Goal: Task Accomplishment & Management: Manage account settings

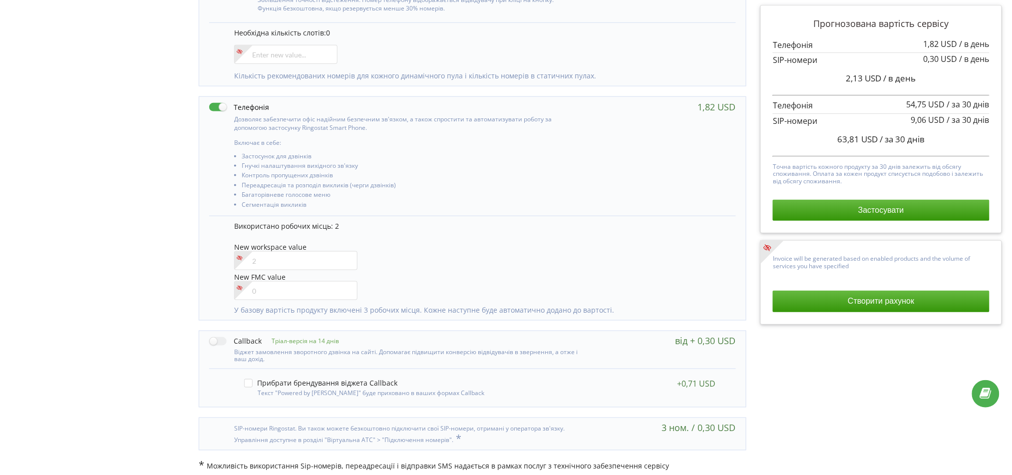
scroll to position [367, 0]
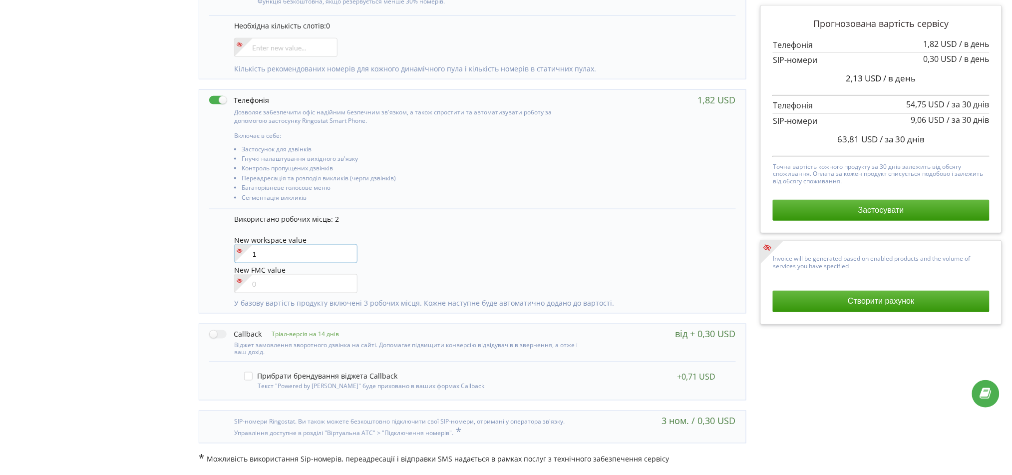
click at [347, 250] on input"] "1" at bounding box center [295, 253] width 123 height 19
click at [347, 255] on input"] "0" at bounding box center [295, 253] width 123 height 19
click at [347, 248] on input"] "0" at bounding box center [295, 253] width 123 height 19
click at [347, 251] on input"] "1" at bounding box center [295, 253] width 123 height 19
click at [347, 251] on input"] "2" at bounding box center [295, 253] width 123 height 19
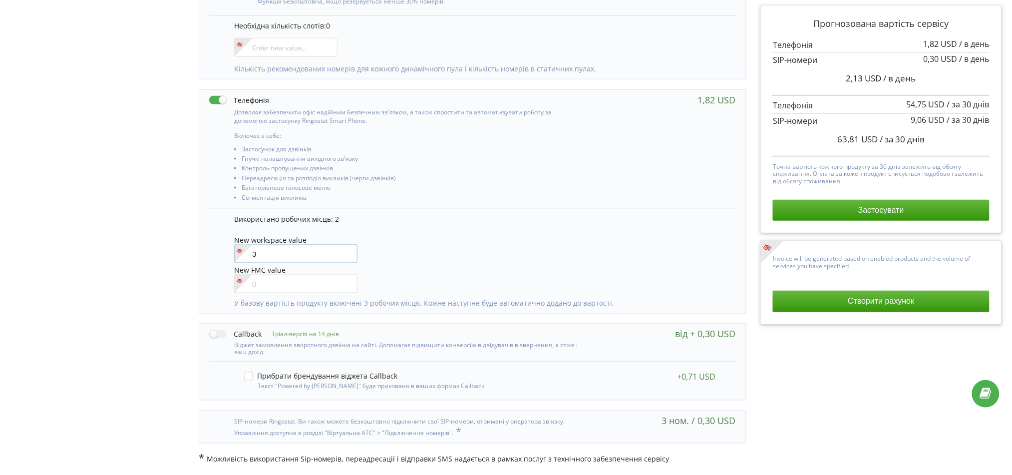
click at [347, 251] on input"] "3" at bounding box center [295, 253] width 123 height 19
click at [572, 245] on div "New workspace value 3" at bounding box center [479, 250] width 491 height 28
click at [345, 252] on input"] "4" at bounding box center [295, 253] width 123 height 19
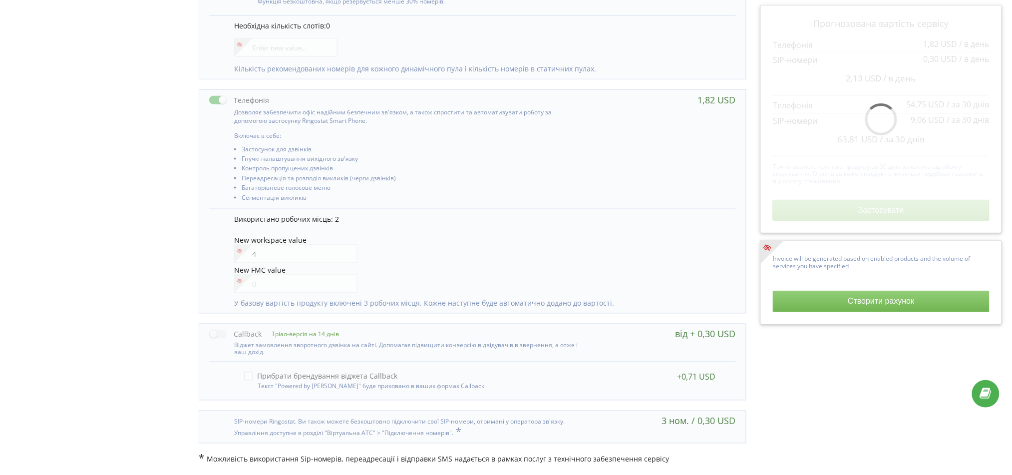
click at [509, 236] on div "New workspace value 4" at bounding box center [479, 250] width 491 height 28
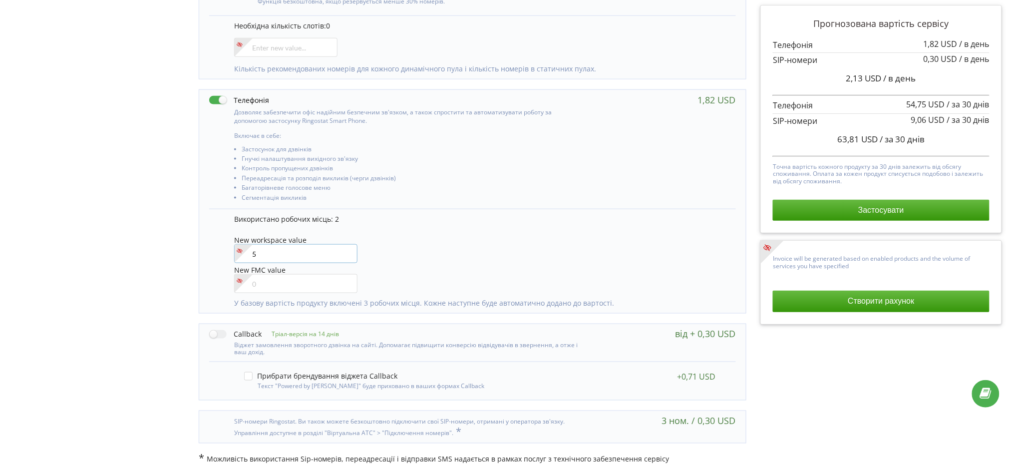
click at [347, 251] on input"] "5" at bounding box center [295, 253] width 123 height 19
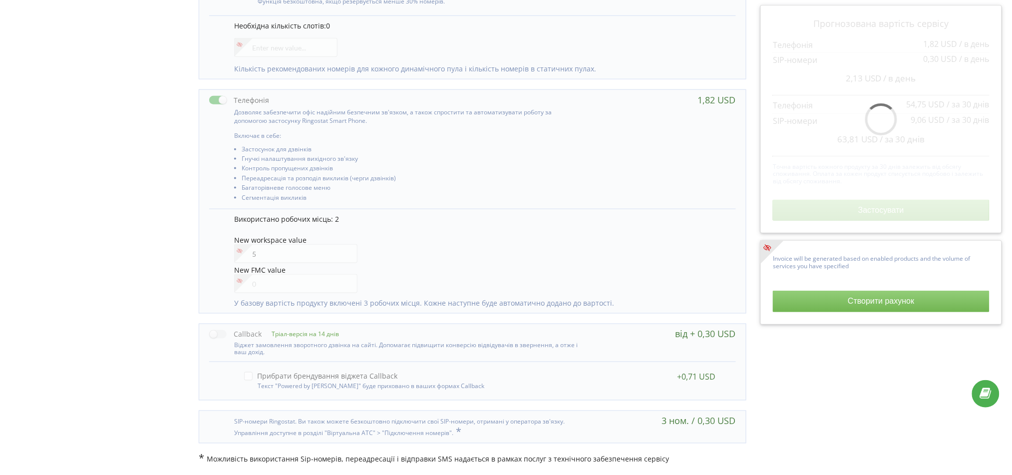
click at [485, 242] on div "New workspace value 5" at bounding box center [479, 250] width 491 height 28
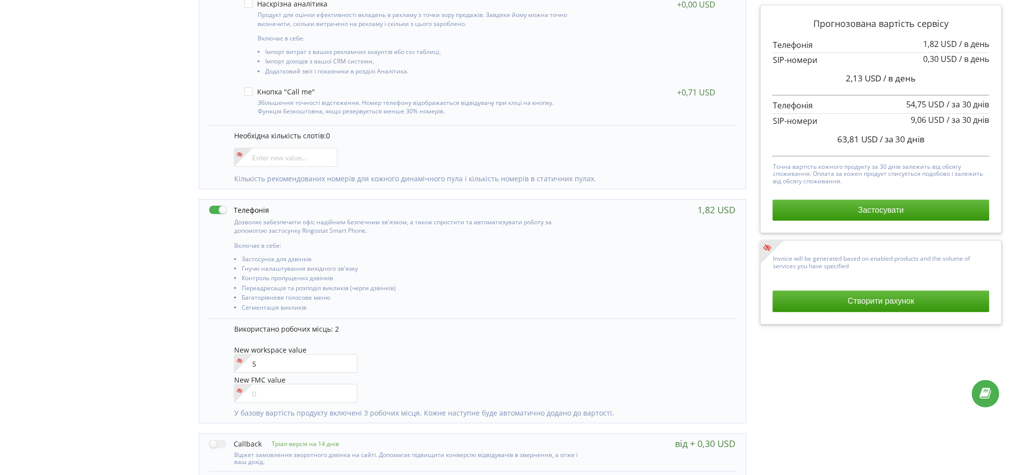
scroll to position [234, 0]
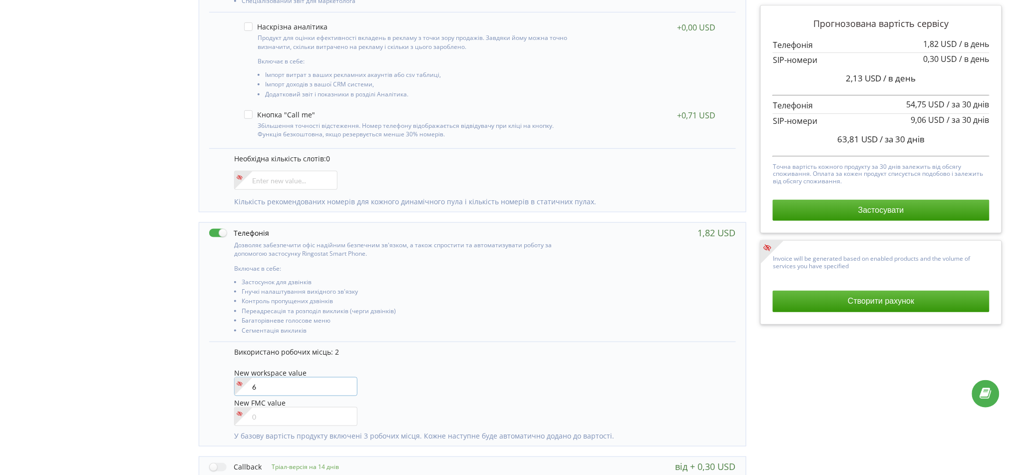
click at [346, 385] on input"] "6" at bounding box center [295, 386] width 123 height 19
click at [456, 362] on div "Використано робочих місць: 2" at bounding box center [479, 354] width 491 height 15
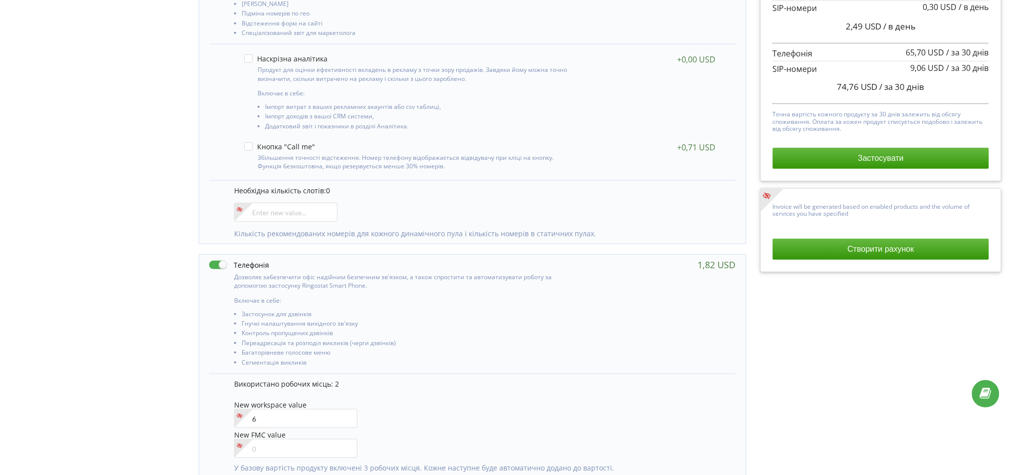
scroll to position [266, 0]
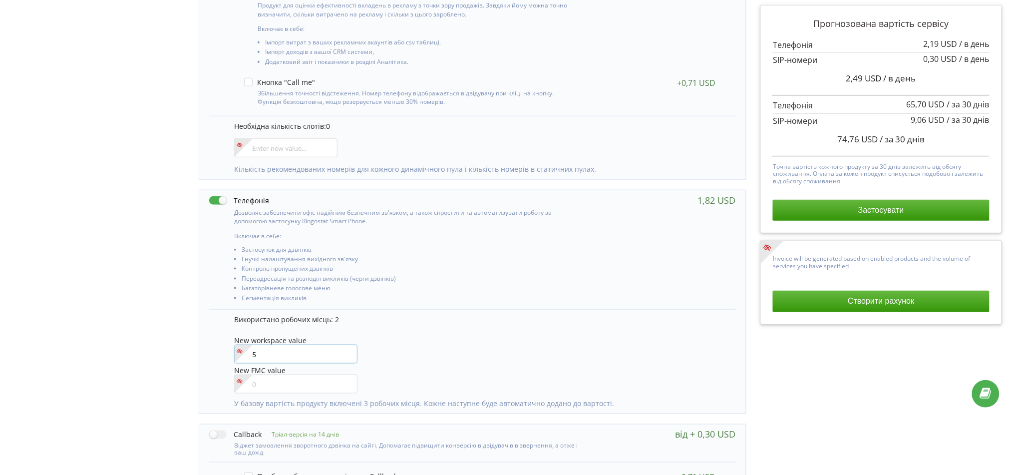
click at [347, 355] on input"] "5" at bounding box center [295, 354] width 123 height 19
click at [347, 355] on input"] "4" at bounding box center [295, 354] width 123 height 19
click at [347, 355] on input"] "3" at bounding box center [295, 354] width 123 height 19
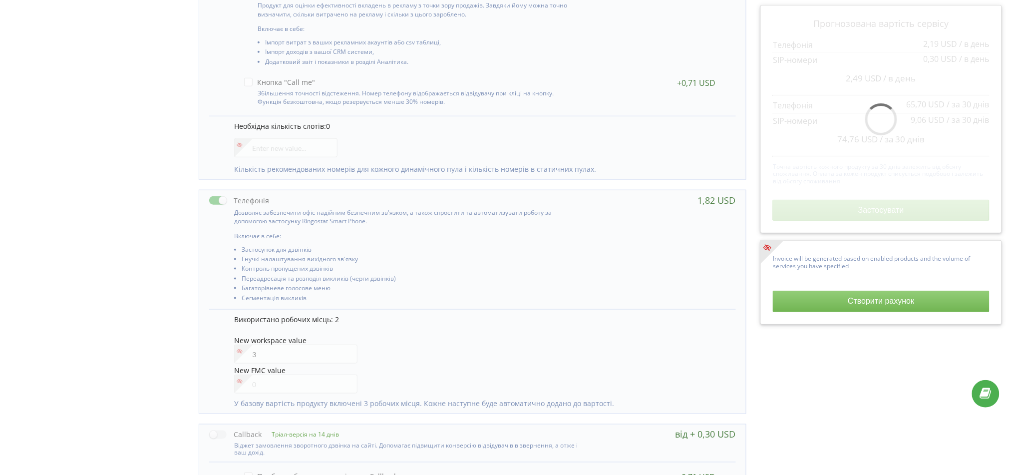
click at [474, 344] on div "New workspace value 3" at bounding box center [479, 351] width 491 height 28
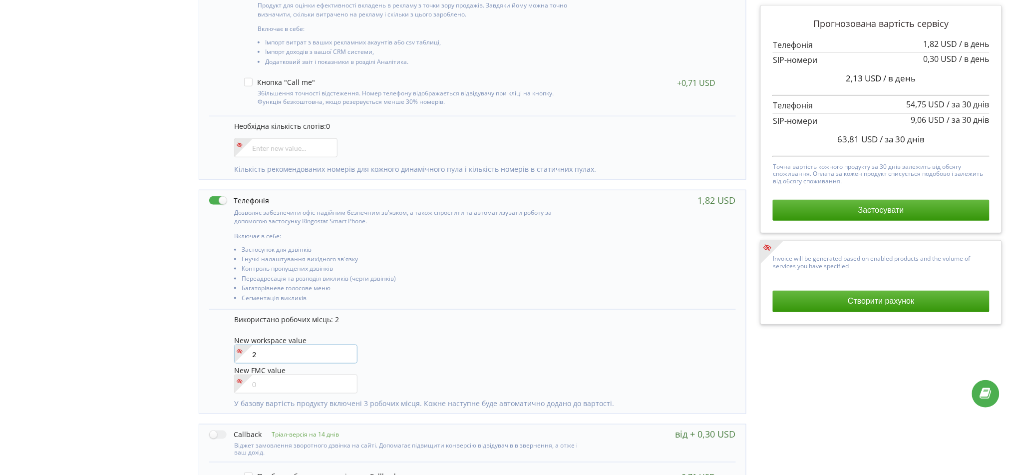
type input"] "2"
click at [347, 356] on input"] "2" at bounding box center [295, 354] width 123 height 19
click at [449, 341] on div "New workspace value 2" at bounding box center [479, 351] width 491 height 28
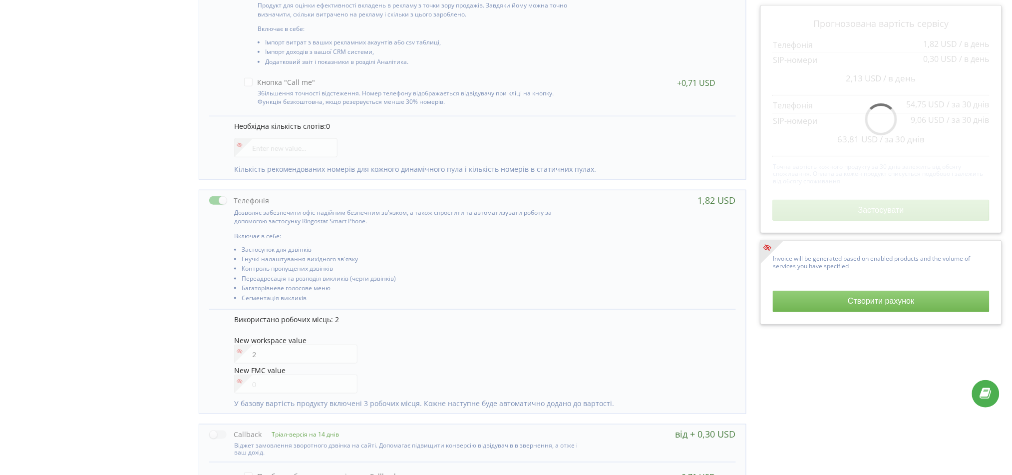
scroll to position [333, 0]
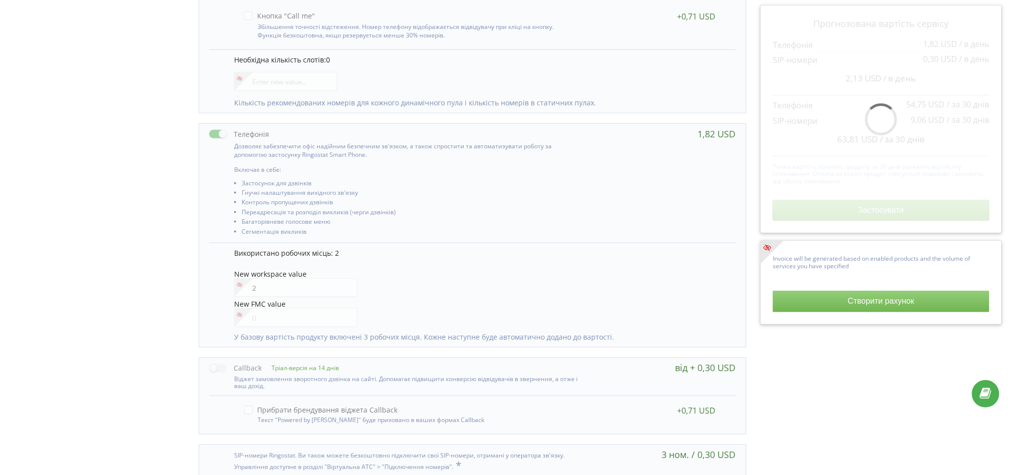
drag, startPoint x: 449, startPoint y: 341, endPoint x: 404, endPoint y: 294, distance: 64.3
click at [404, 294] on div "New workspace value 2" at bounding box center [479, 284] width 491 height 28
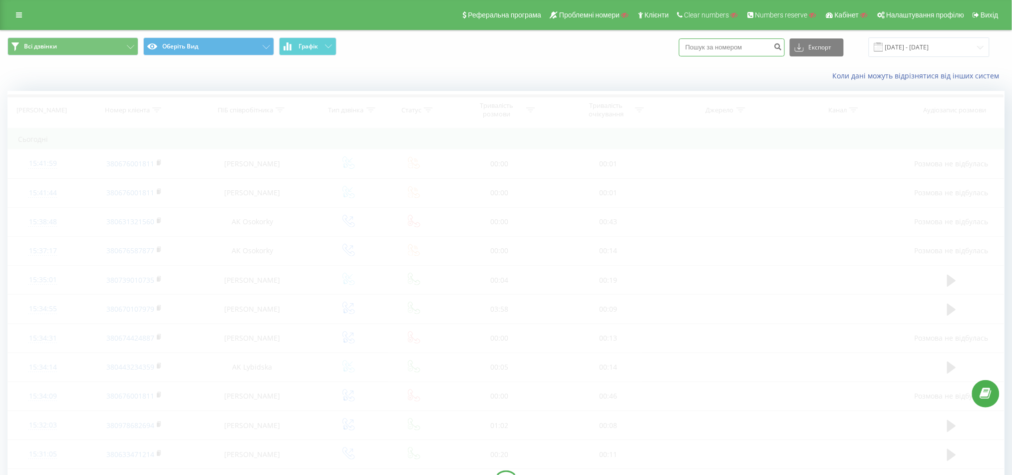
click at [737, 52] on input at bounding box center [732, 47] width 106 height 18
paste input "380502842693"
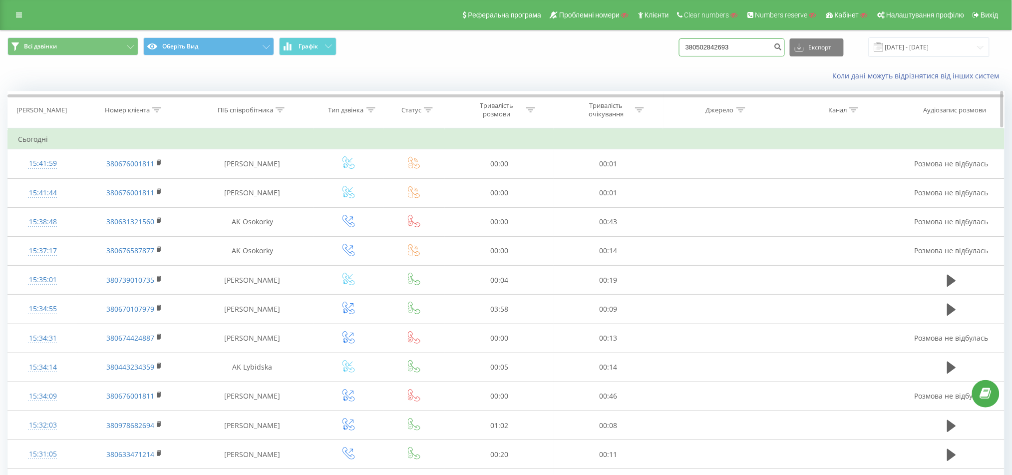
type input "380502842693"
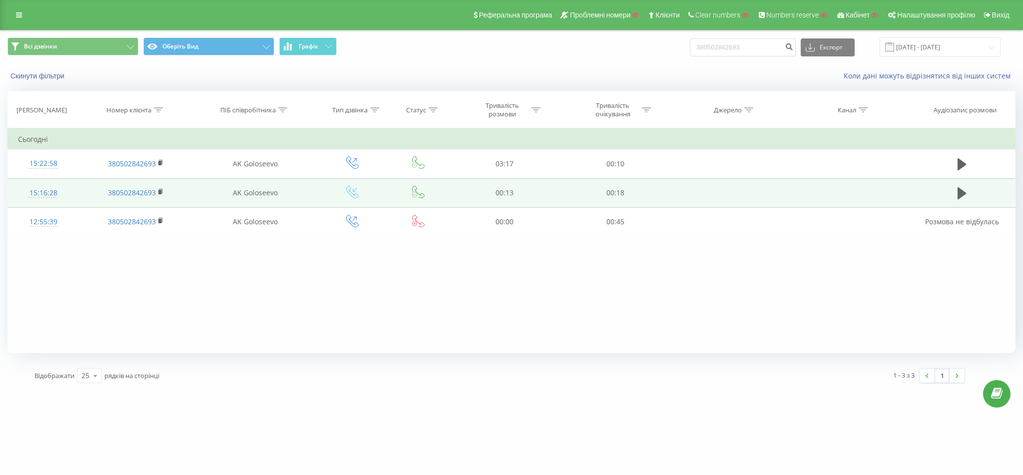
click at [56, 182] on td "15:16:28" at bounding box center [43, 192] width 71 height 29
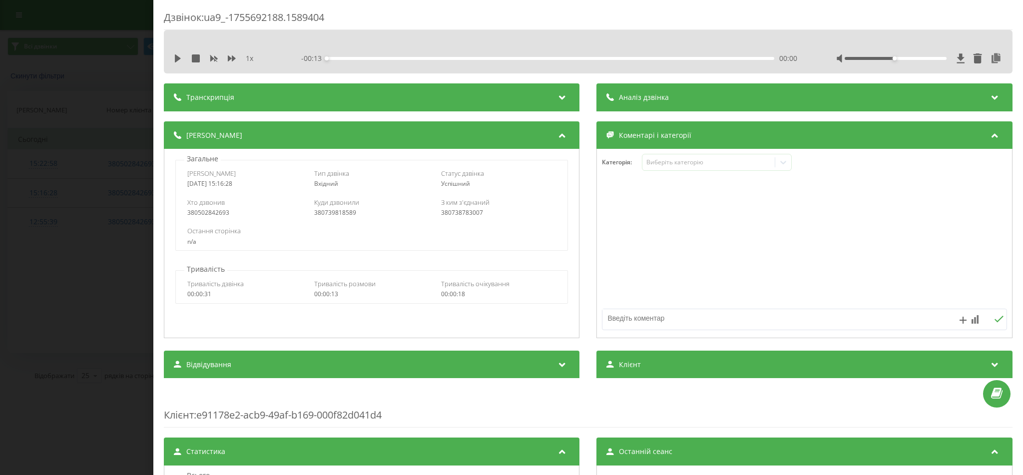
click at [462, 214] on div "380738783007" at bounding box center [498, 212] width 115 height 7
click at [341, 212] on div "380739818589" at bounding box center [371, 212] width 115 height 7
copy div "380739818589"
click at [96, 158] on div "Дзвінок : ua9_-1755692188.1589404 1 x - 00:13 00:00 00:00 Транскрипція Для AI-а…" at bounding box center [511, 237] width 1023 height 475
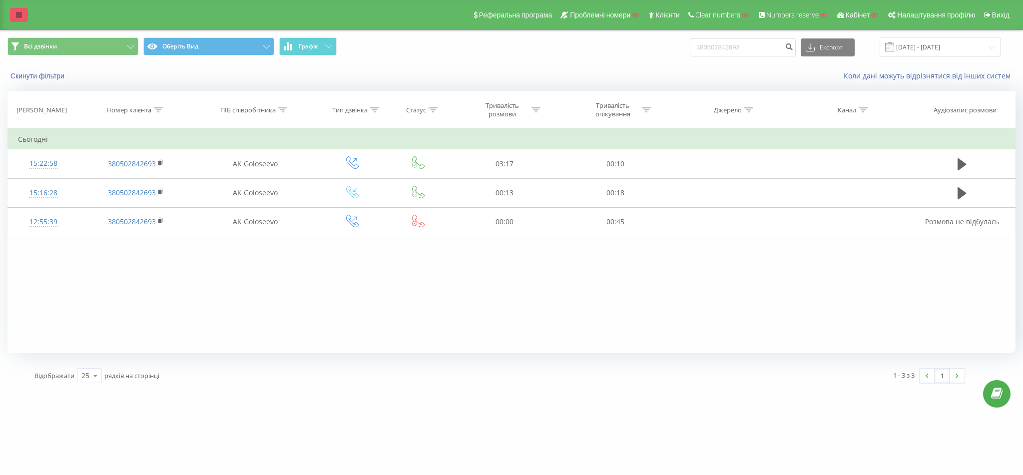
click at [20, 16] on icon at bounding box center [19, 14] width 6 height 7
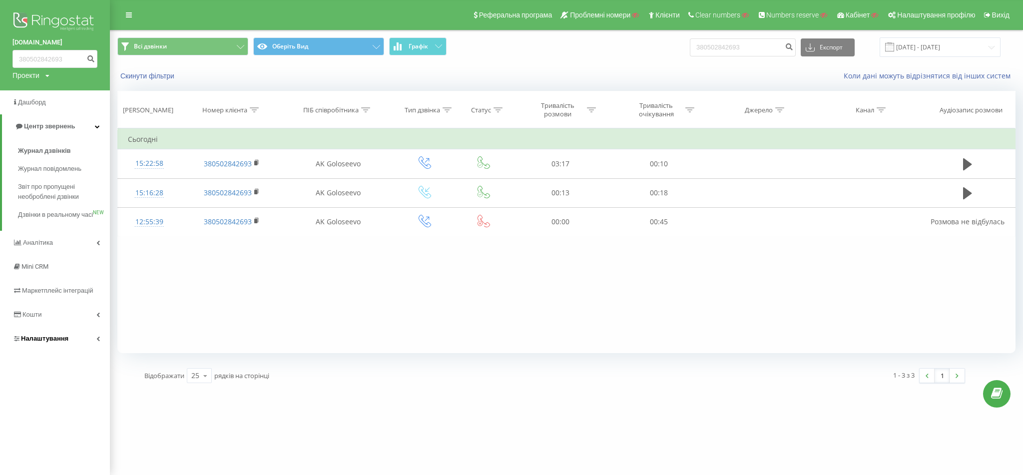
click at [42, 351] on link "Налаштування" at bounding box center [55, 339] width 110 height 24
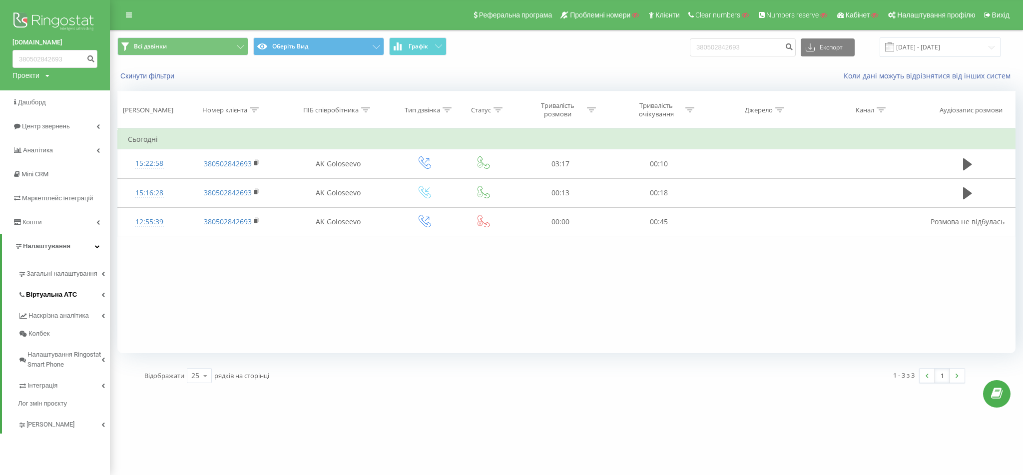
click at [61, 301] on link "Віртуальна АТС" at bounding box center [64, 293] width 92 height 21
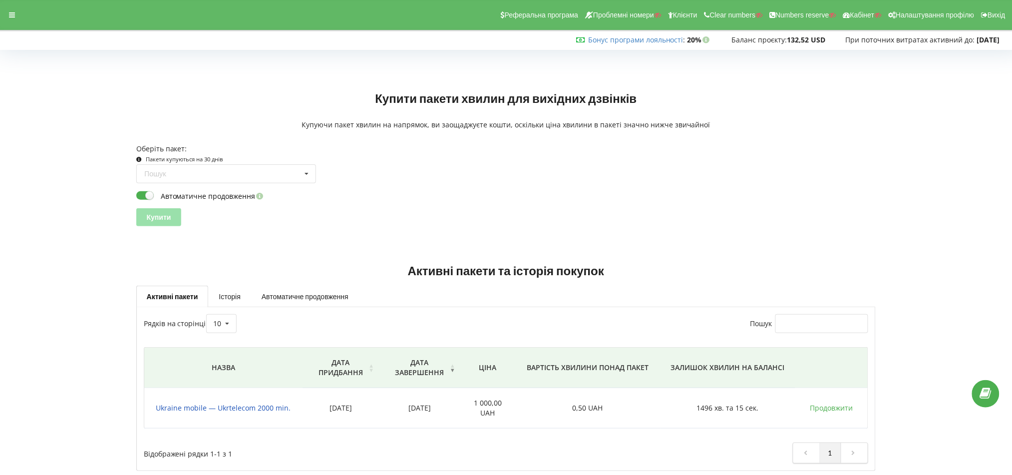
click at [21, 14] on div "Реферальна програма Проблемні номери Клієнти Clear numbers Numbers reserve Кабі…" at bounding box center [506, 15] width 1026 height 30
click at [26, 18] on div "Реферальна програма Проблемні номери Клієнти Clear numbers Numbers reserve Кабі…" at bounding box center [506, 15] width 1026 height 30
click at [22, 22] on div "Реферальна програма Проблемні номери Клієнти Clear numbers Numbers reserve Кабі…" at bounding box center [506, 15] width 1026 height 30
click at [2, 9] on div "Реферальна програма Проблемні номери Клієнти Clear numbers Numbers reserve Кабі…" at bounding box center [506, 15] width 1026 height 30
click at [11, 11] on div at bounding box center [12, 15] width 18 height 14
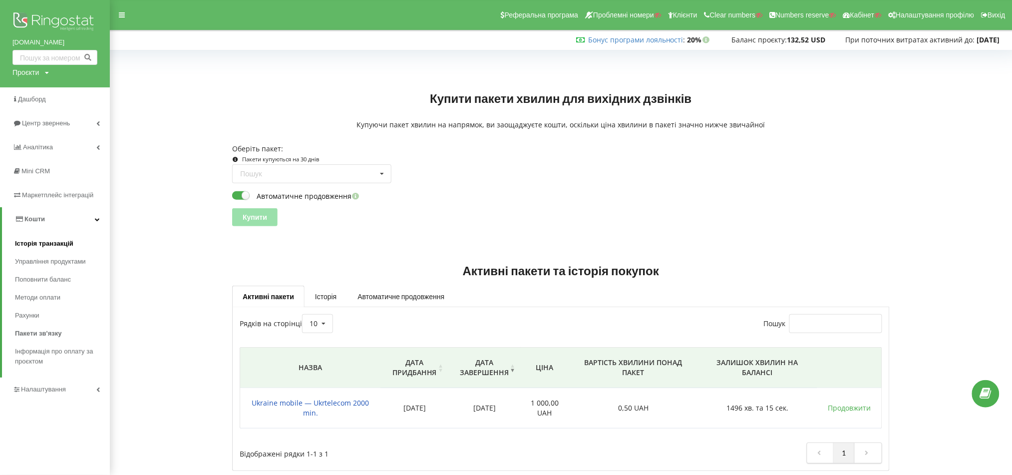
click at [50, 239] on span "Історія транзакцій" at bounding box center [44, 244] width 58 height 10
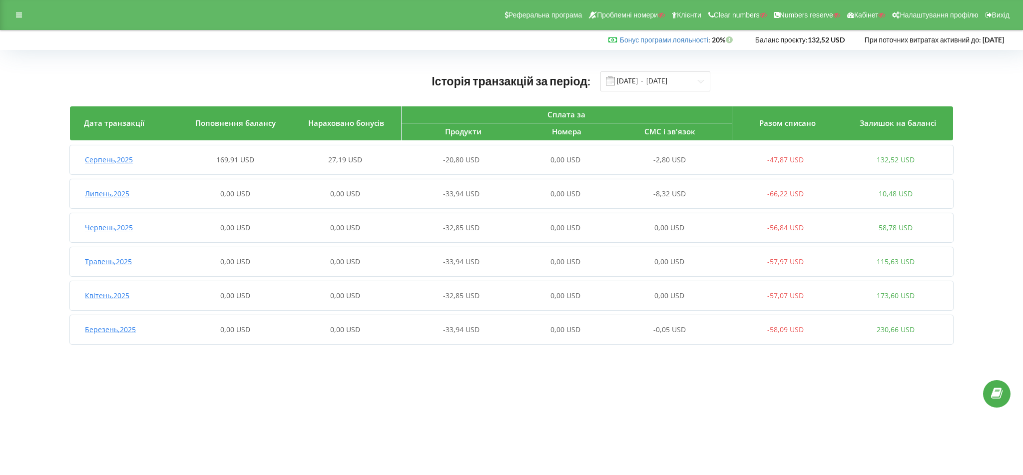
click at [344, 155] on span "27,19 USD" at bounding box center [345, 159] width 34 height 9
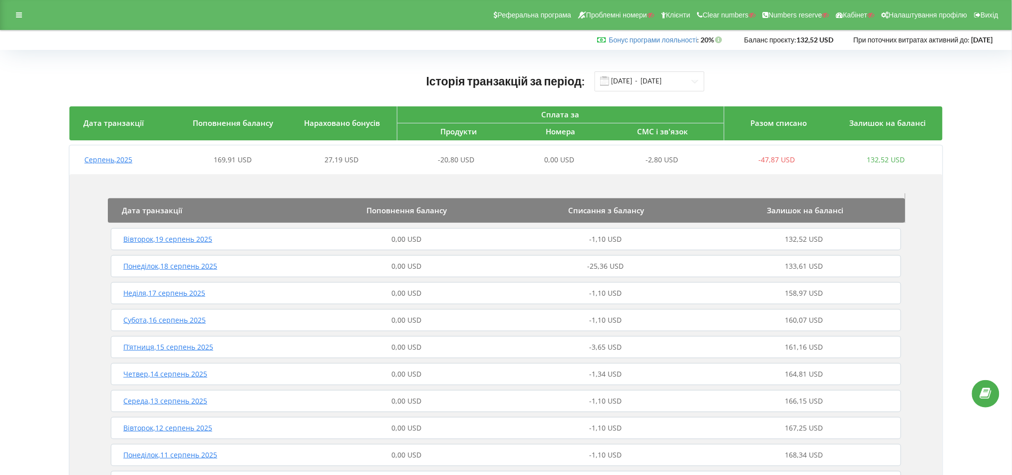
click at [453, 271] on div "0,00 USD" at bounding box center [406, 266] width 199 height 10
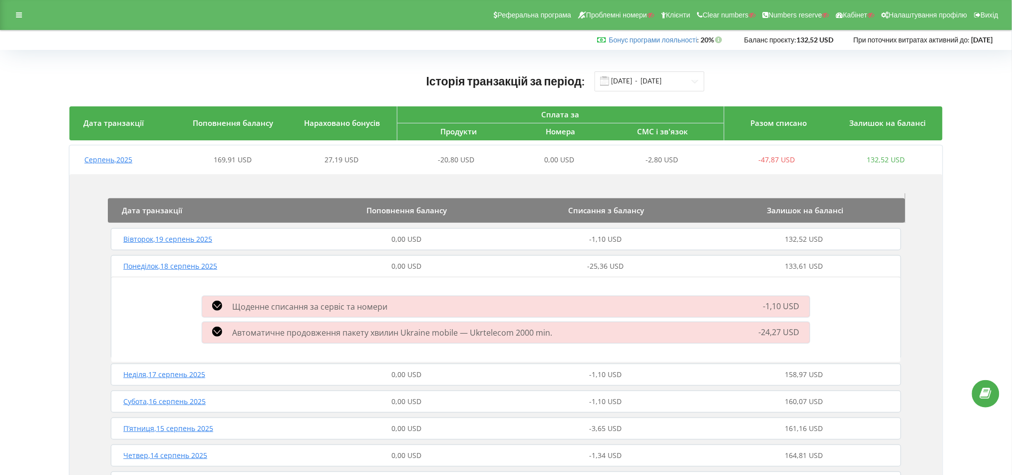
click at [543, 366] on div "Неділя , 17 серпень 2025 0,00 USD -1,10 USD 158,97 USD" at bounding box center [506, 375] width 796 height 24
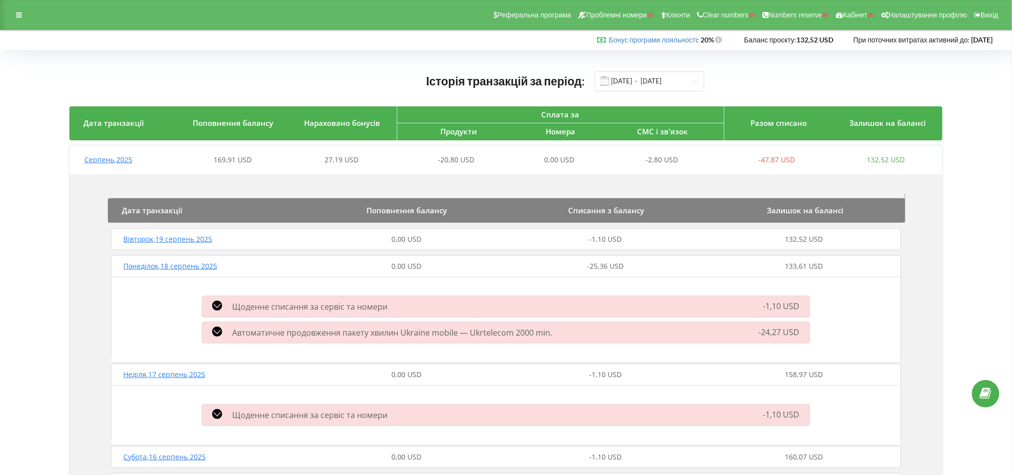
click at [543, 366] on div "Неділя , 17 серпень 2025 0,00 USD -1,10 USD 158,97 USD" at bounding box center [506, 375] width 796 height 24
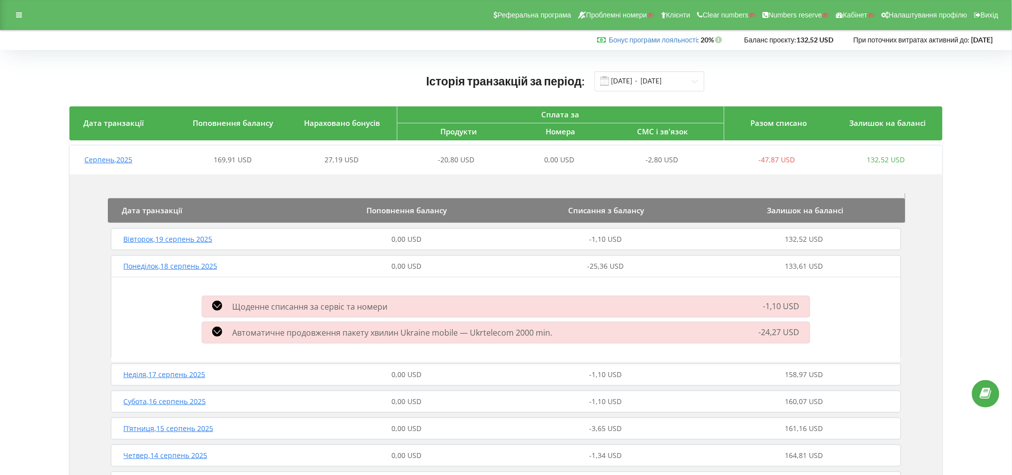
click at [584, 273] on div "Понеділок , 18 серпень 2025 0,00 USD -25,36 USD 133,61 USD" at bounding box center [506, 266] width 796 height 24
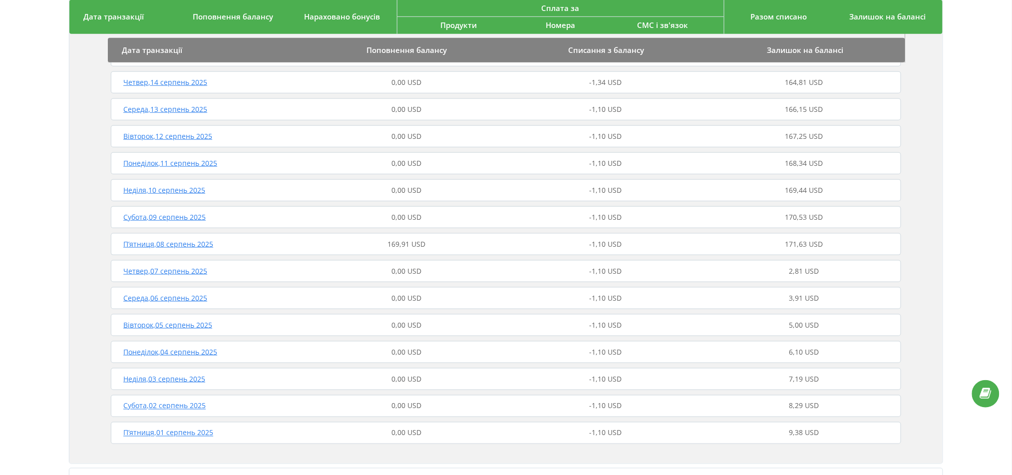
scroll to position [142, 0]
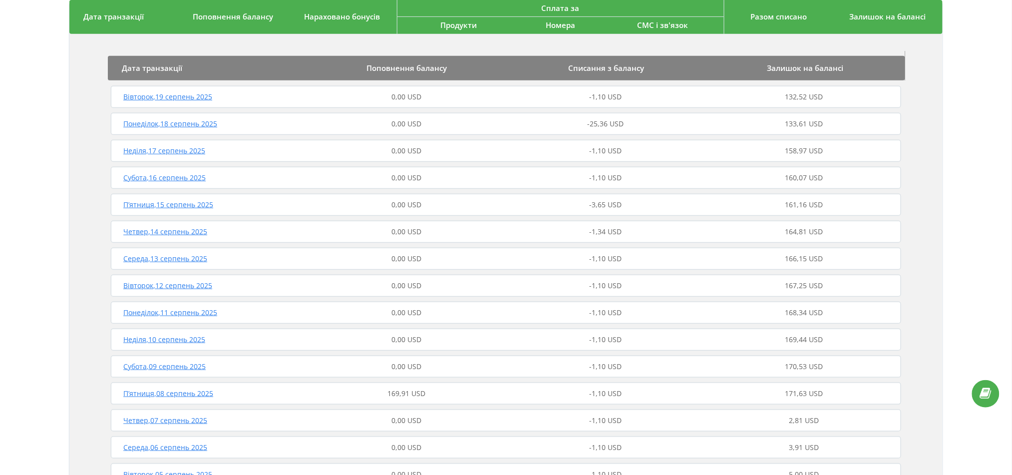
click at [622, 125] on span "-25,36 USD" at bounding box center [605, 123] width 36 height 9
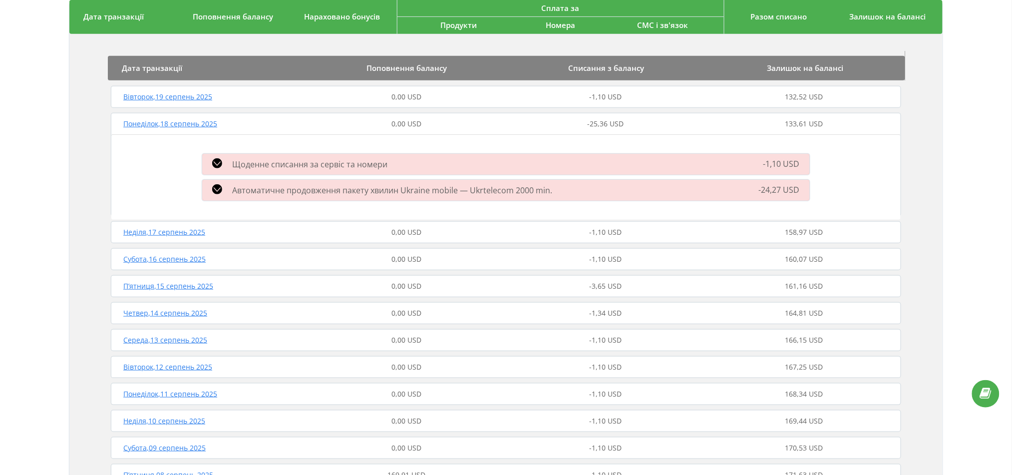
click at [683, 124] on div "-25,36 USD" at bounding box center [605, 124] width 199 height 10
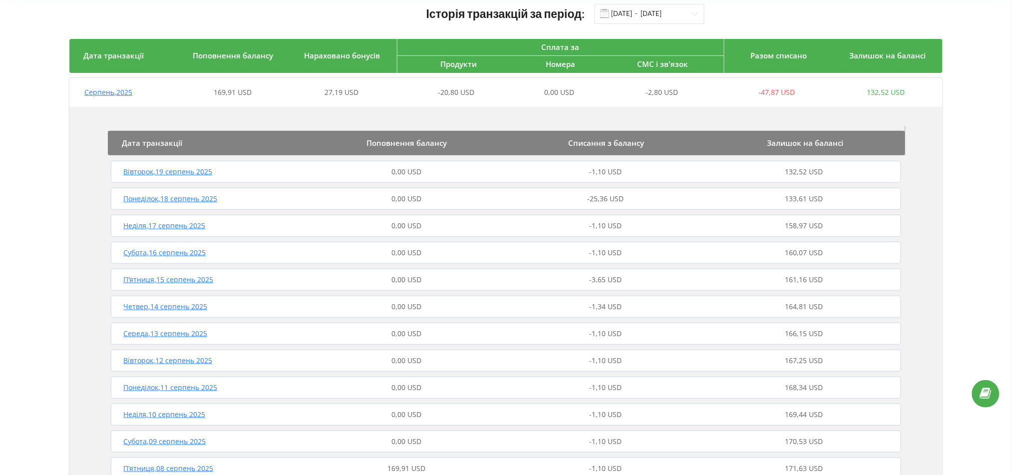
scroll to position [0, 0]
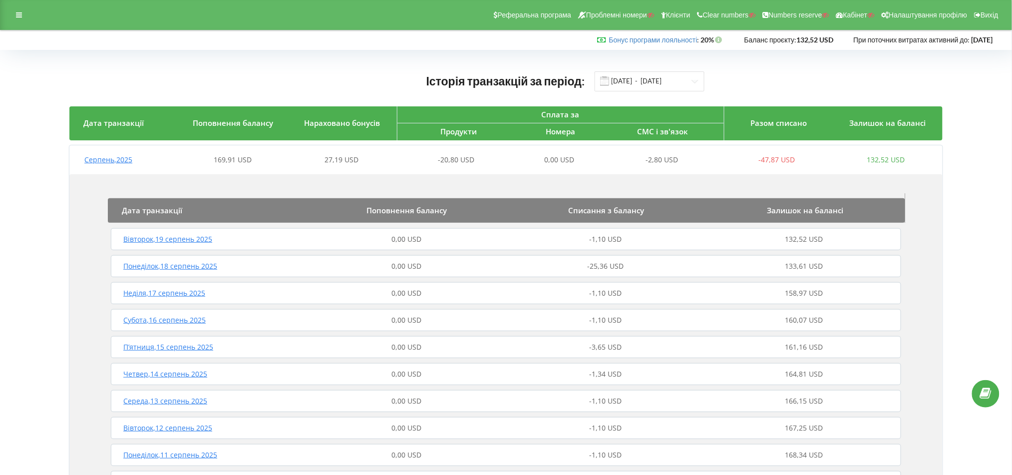
click at [645, 268] on div "-25,36 USD" at bounding box center [605, 266] width 199 height 10
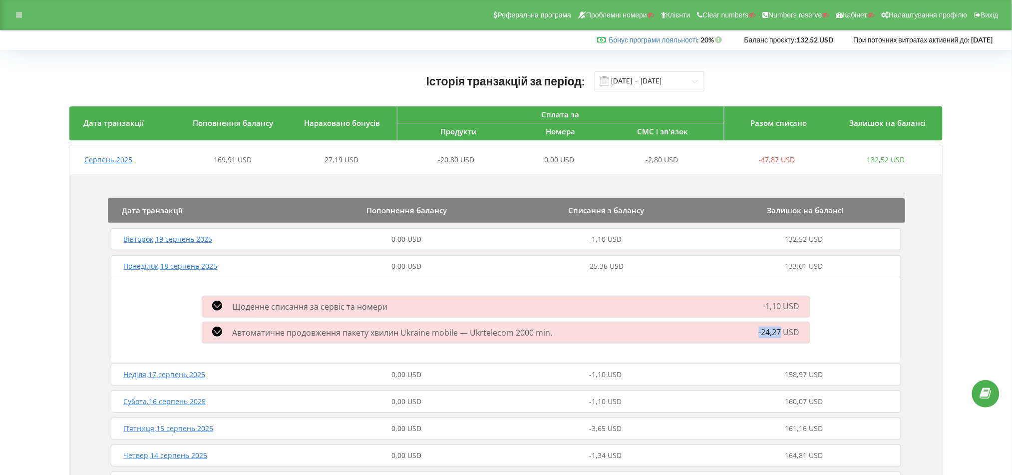
drag, startPoint x: 756, startPoint y: 332, endPoint x: 781, endPoint y: 333, distance: 25.0
click at [781, 333] on div "-24,27 USD" at bounding box center [719, 333] width 194 height 12
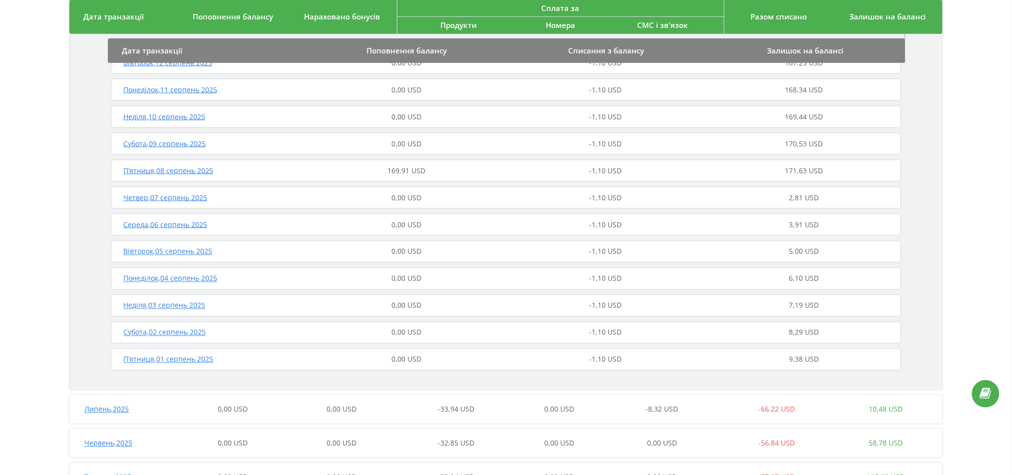
scroll to position [555, 0]
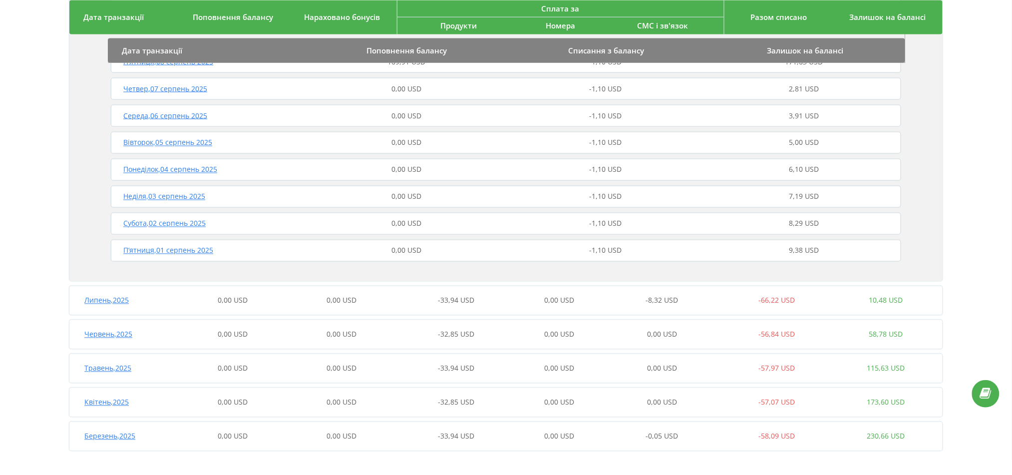
click at [518, 296] on div "0,00 USD" at bounding box center [559, 301] width 109 height 10
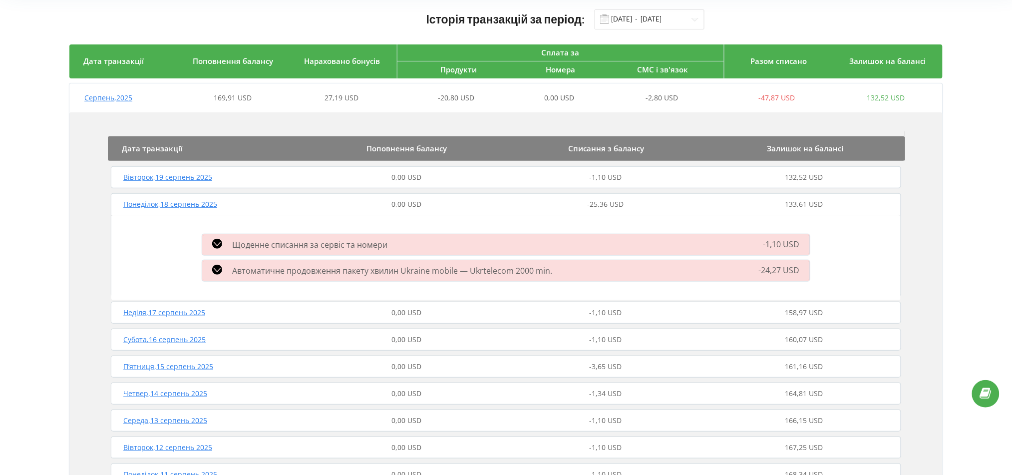
scroll to position [61, 0]
click at [517, 208] on div "-25,36 USD" at bounding box center [605, 205] width 199 height 10
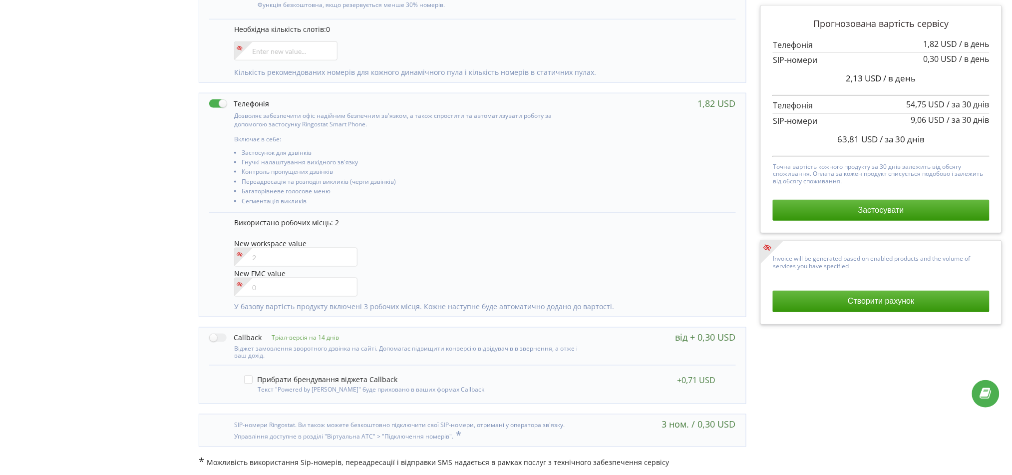
scroll to position [367, 0]
click at [301, 279] on input"] "number" at bounding box center [295, 283] width 123 height 19
click at [346, 281] on input"] "1" at bounding box center [295, 283] width 123 height 19
click at [346, 281] on input"] "2" at bounding box center [295, 283] width 123 height 19
click at [346, 281] on input"] "3" at bounding box center [295, 283] width 123 height 19
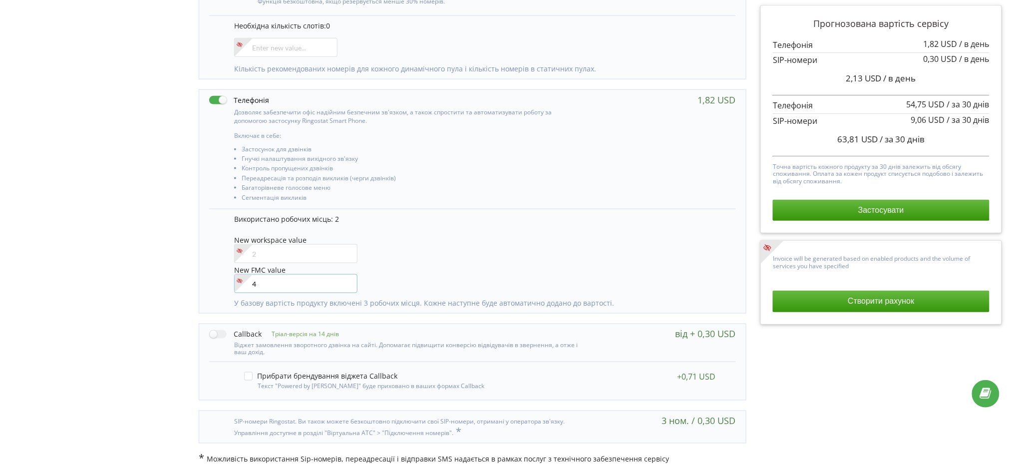
click at [346, 281] on input"] "4" at bounding box center [295, 283] width 123 height 19
click at [346, 281] on input"] "5" at bounding box center [295, 283] width 123 height 19
click at [346, 281] on input"] "6" at bounding box center [295, 283] width 123 height 19
click at [346, 281] on input"] "7" at bounding box center [295, 283] width 123 height 19
click at [346, 281] on input"] "8" at bounding box center [295, 283] width 123 height 19
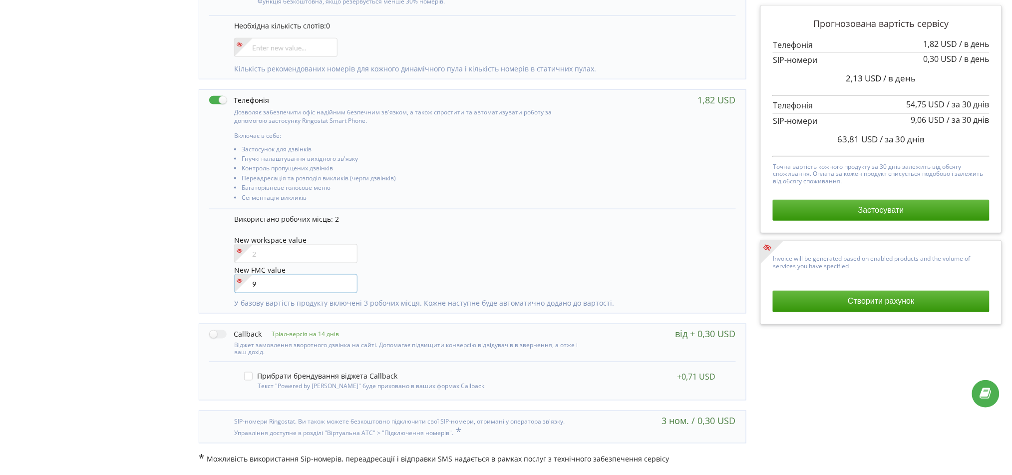
click at [346, 281] on input"] "9" at bounding box center [295, 283] width 123 height 19
click at [346, 281] on input"] "10" at bounding box center [295, 283] width 123 height 19
click at [500, 269] on div "New FMC value 10" at bounding box center [479, 279] width 491 height 28
click at [346, 284] on input"] "9" at bounding box center [295, 283] width 123 height 19
click at [437, 275] on div "New FMC value 9" at bounding box center [479, 279] width 491 height 28
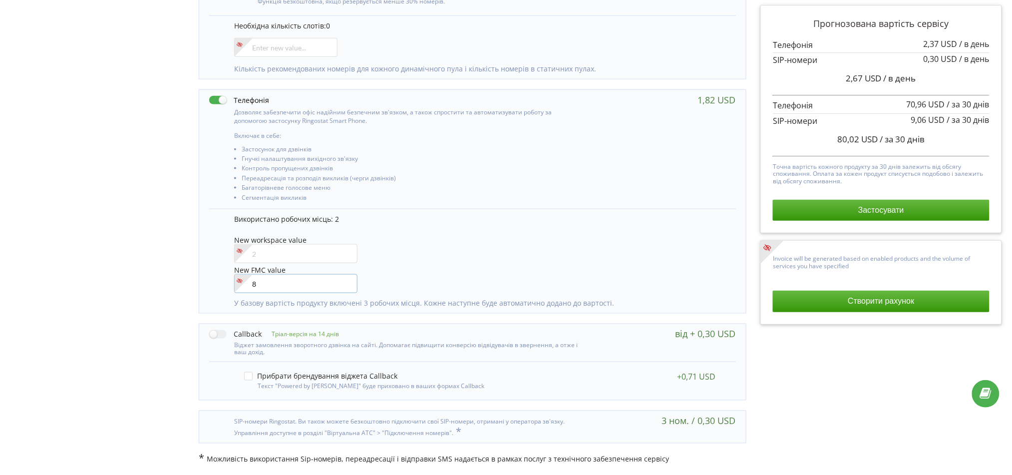
click at [347, 285] on input"] "8" at bounding box center [295, 283] width 123 height 19
click at [347, 285] on input"] "7" at bounding box center [295, 283] width 123 height 19
type input"] "6"
click at [347, 285] on input"] "6" at bounding box center [295, 283] width 123 height 19
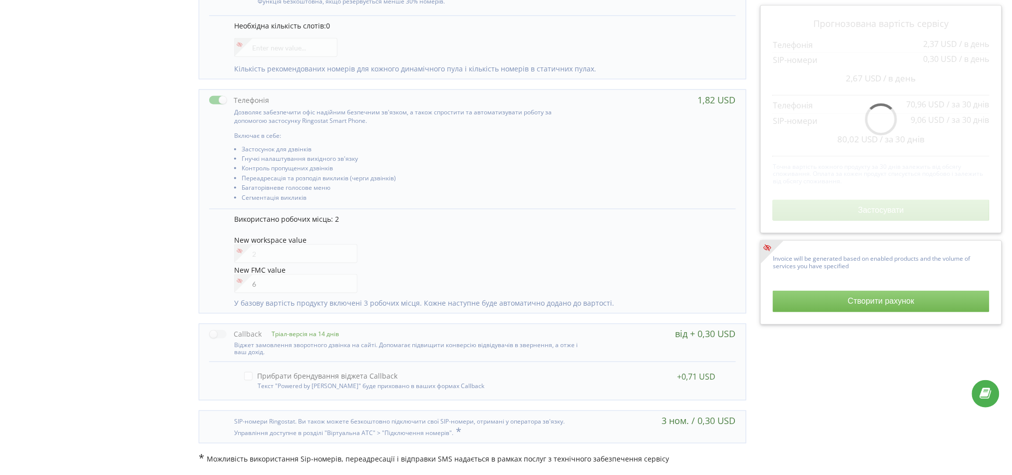
click at [405, 285] on div "New FMC value 6" at bounding box center [479, 279] width 491 height 28
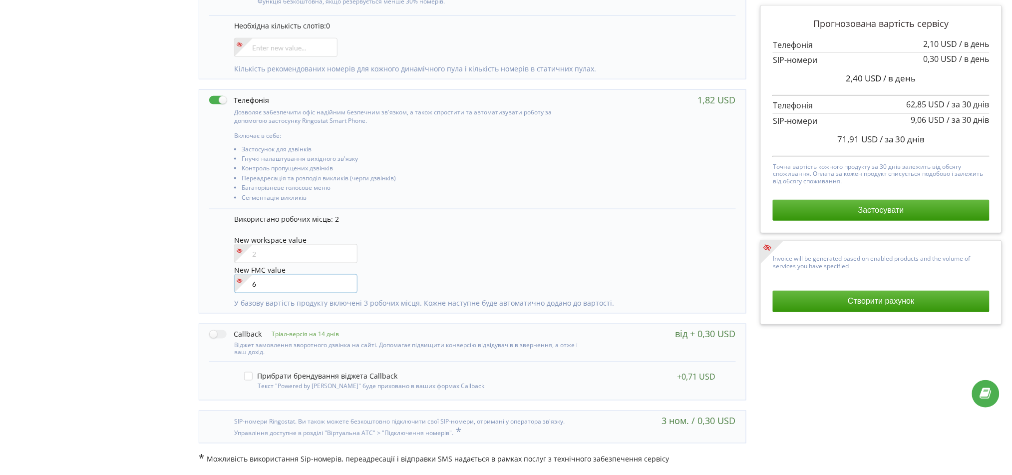
drag, startPoint x: 308, startPoint y: 276, endPoint x: 177, endPoint y: 277, distance: 130.9
click at [177, 277] on div "Управління продуктами проєкту Оберіть продукти: Чим більше продуктів ви підключ…" at bounding box center [505, 88] width 1005 height 767
click at [176, 263] on div "Управління продуктами проєкту Оберіть продукти: Чим більше продуктів ви підключ…" at bounding box center [505, 88] width 1005 height 767
drag, startPoint x: 284, startPoint y: 268, endPoint x: 306, endPoint y: 267, distance: 21.5
click at [306, 267] on div "Використано робочих місць: 2 New workspace value New FMC value" at bounding box center [472, 261] width 526 height 104
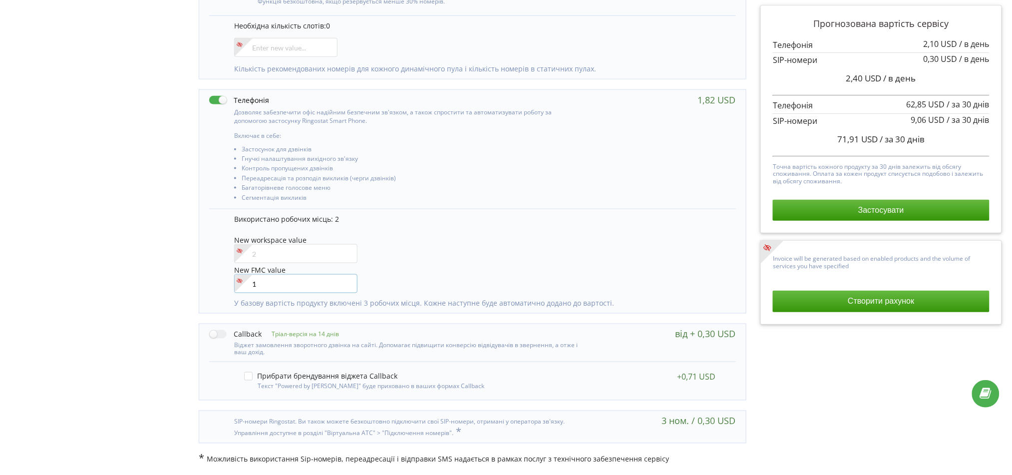
click at [346, 280] on input"] "1" at bounding box center [295, 283] width 123 height 19
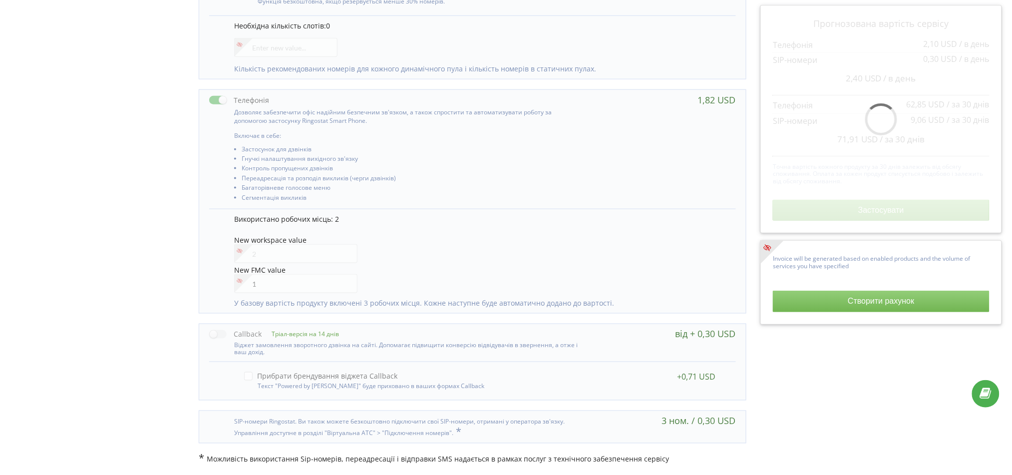
click at [445, 282] on div "New FMC value 1" at bounding box center [479, 279] width 491 height 28
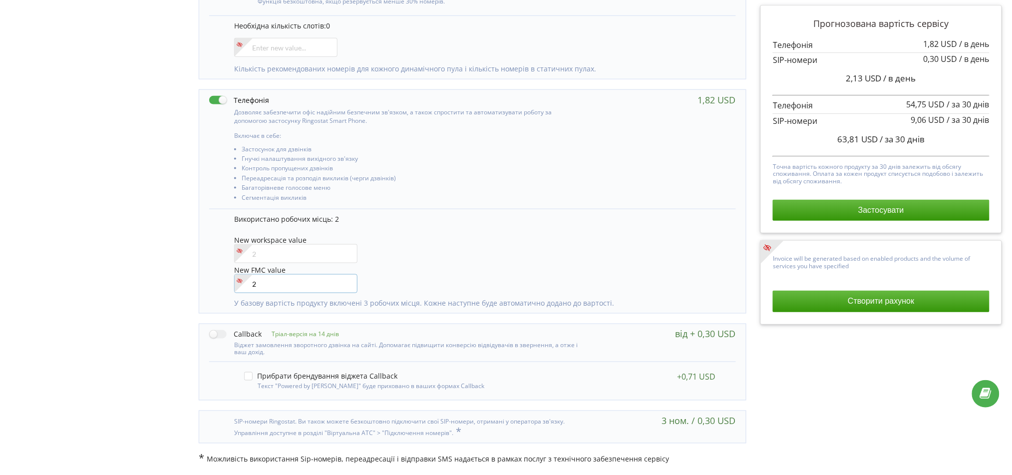
click at [346, 283] on input"] "2" at bounding box center [295, 283] width 123 height 19
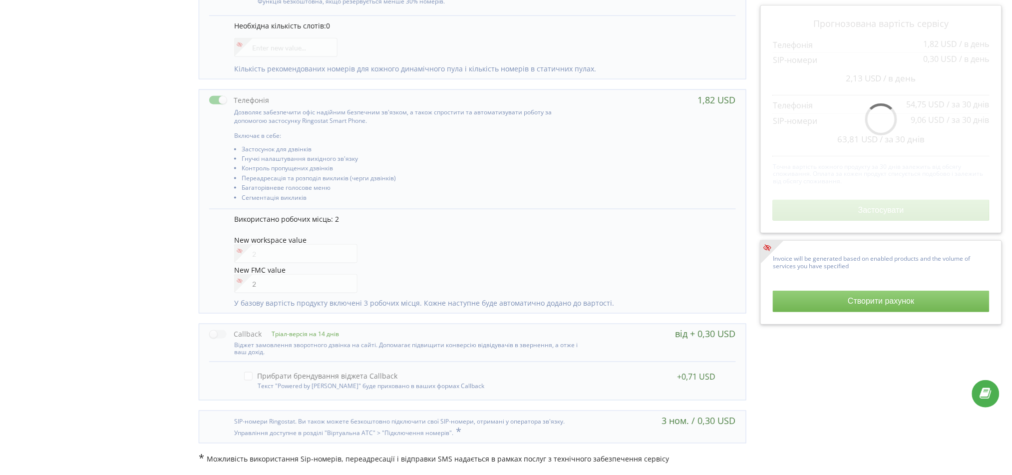
click at [439, 283] on div "New FMC value 2" at bounding box center [479, 279] width 491 height 28
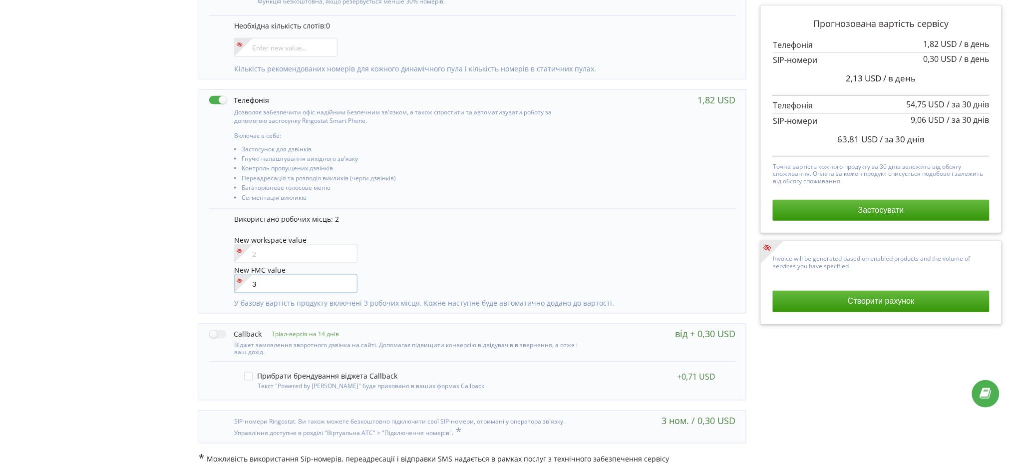
click at [347, 282] on input"] "3" at bounding box center [295, 283] width 123 height 19
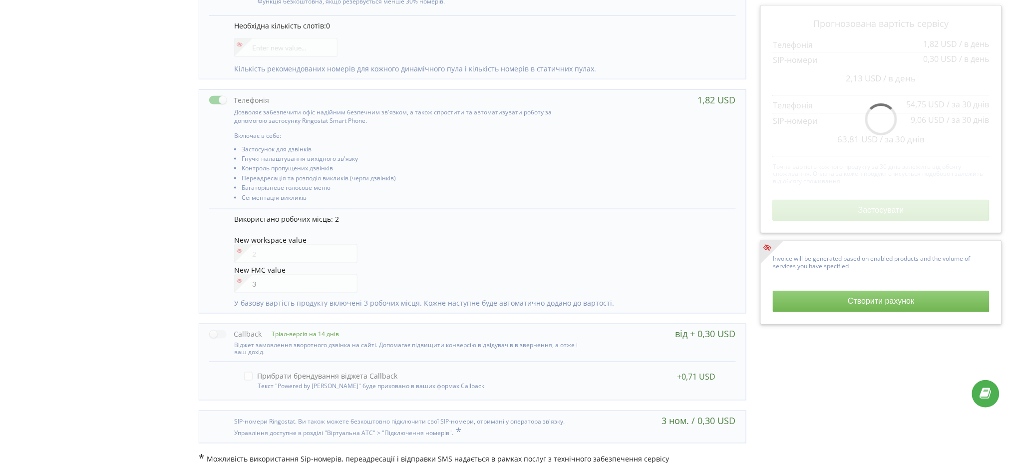
click at [405, 282] on div "New FMC value 3" at bounding box center [479, 279] width 491 height 28
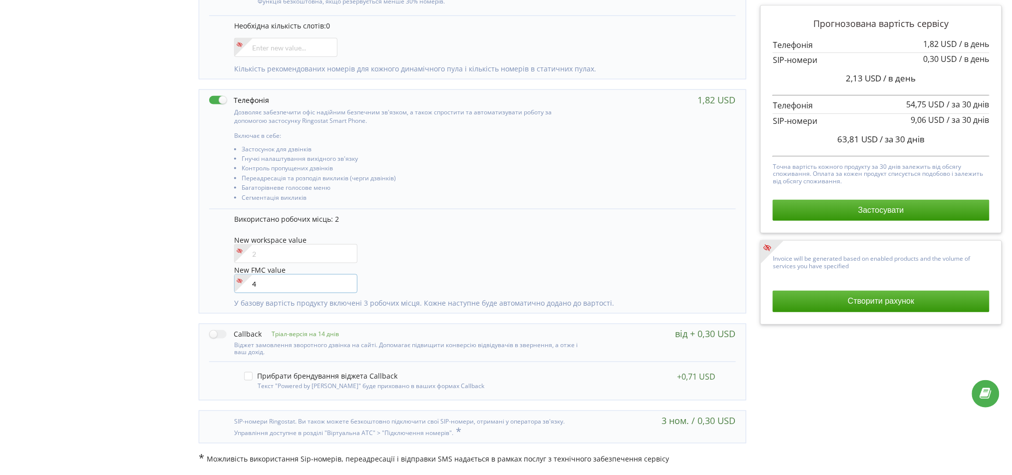
click at [344, 281] on input"] "4" at bounding box center [295, 283] width 123 height 19
click at [414, 280] on div "New FMC value 4" at bounding box center [479, 279] width 491 height 28
click at [346, 285] on input"] "3" at bounding box center [295, 283] width 123 height 19
click at [346, 285] on input"] "2" at bounding box center [295, 283] width 123 height 19
click at [346, 285] on input"] "1" at bounding box center [295, 283] width 123 height 19
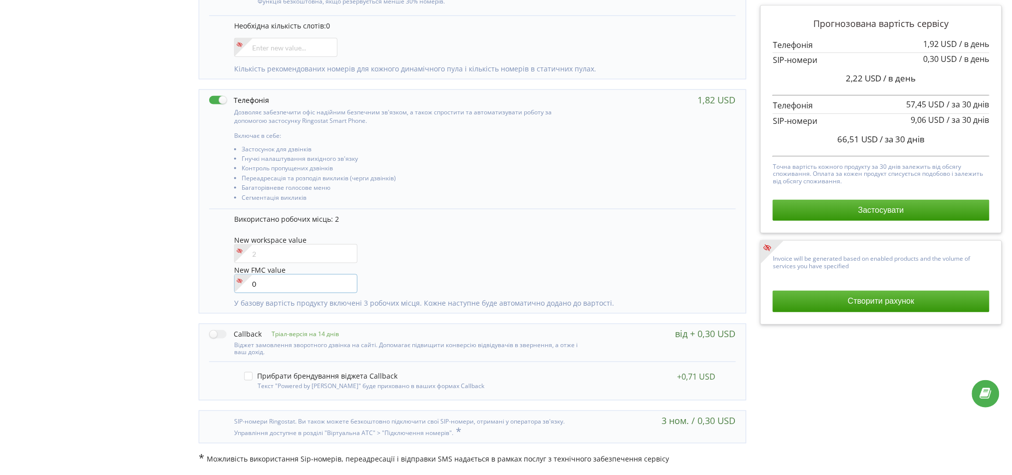
type input"] "0"
click at [346, 285] on input"] "0" at bounding box center [295, 283] width 123 height 19
click at [522, 276] on div "New FMC value 0" at bounding box center [479, 279] width 491 height 28
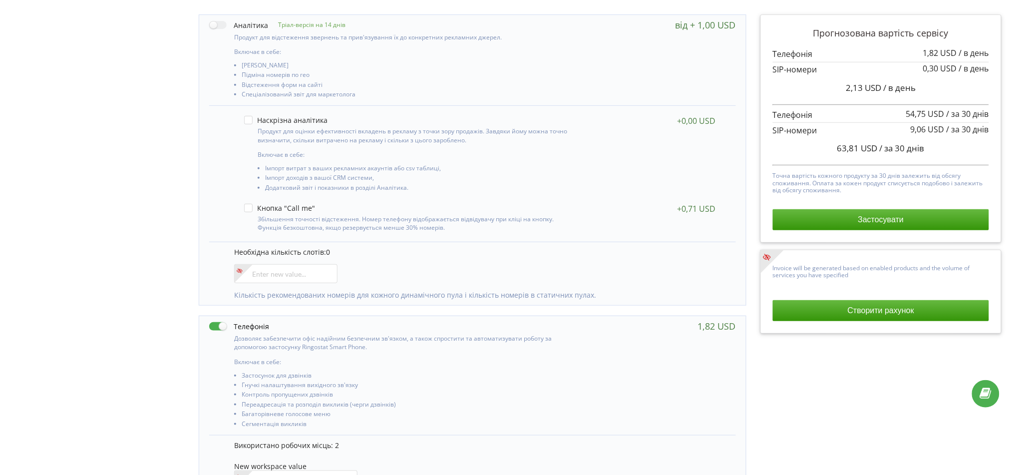
scroll to position [0, 0]
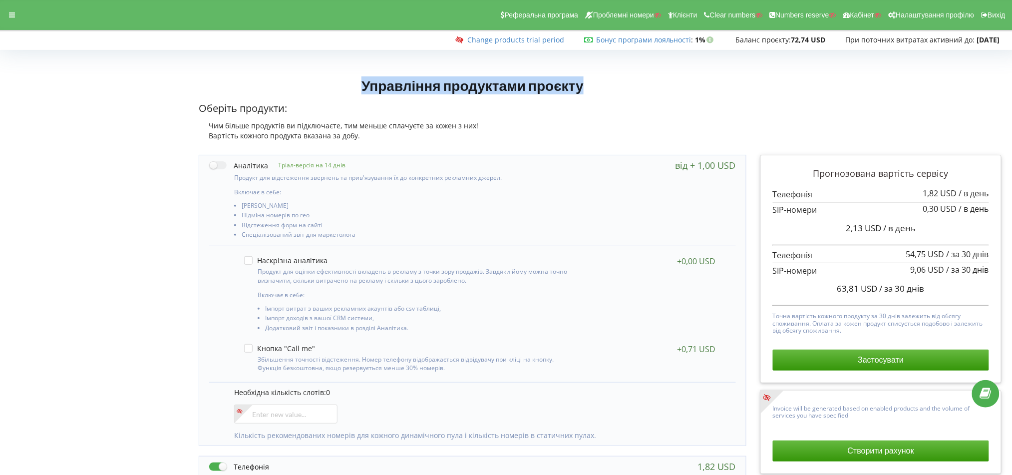
drag, startPoint x: 434, startPoint y: 86, endPoint x: 634, endPoint y: 77, distance: 200.5
click at [634, 77] on h1 "Управління продуктами проєкту" at bounding box center [472, 85] width 547 height 18
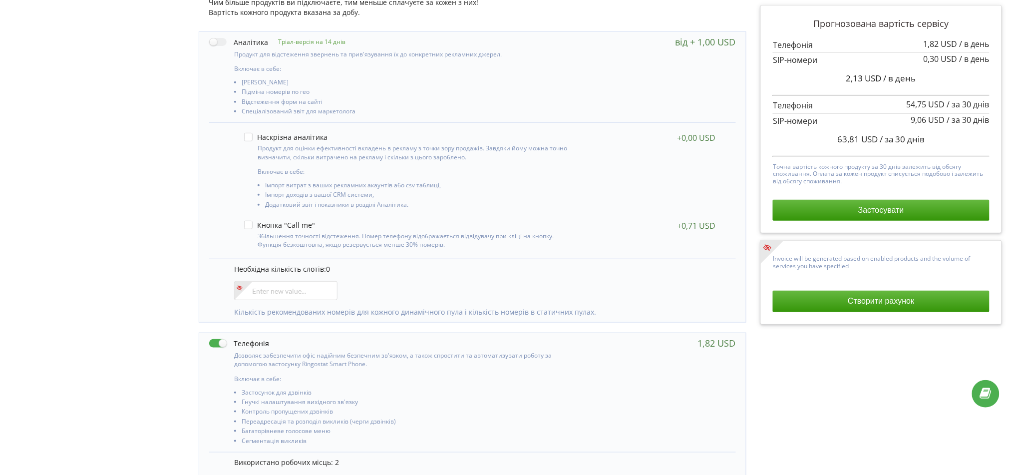
scroll to position [266, 0]
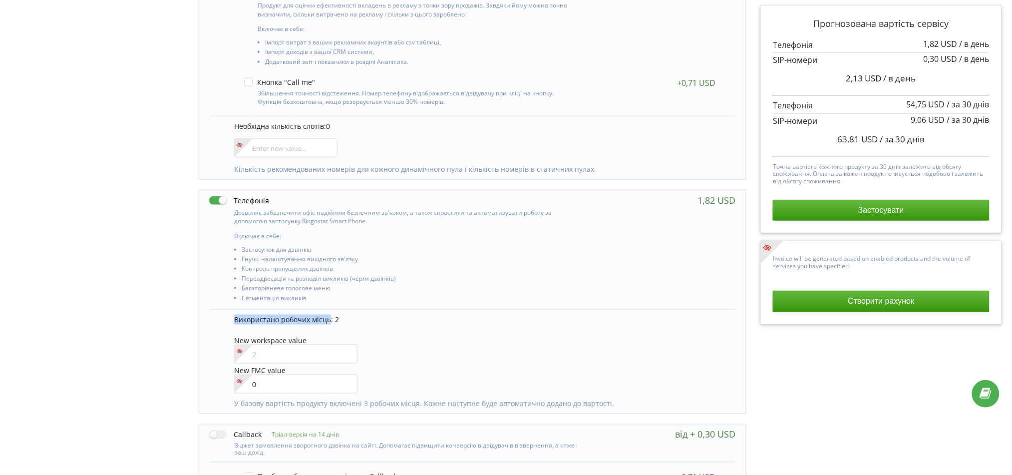
drag, startPoint x: 257, startPoint y: 319, endPoint x: 329, endPoint y: 324, distance: 72.1
click at [329, 324] on div "Використано робочих місць: 2 New workspace value New FMC value 0" at bounding box center [472, 361] width 526 height 104
copy span "Використано робочих місць"
drag, startPoint x: 286, startPoint y: 413, endPoint x: 420, endPoint y: 403, distance: 134.7
click at [420, 403] on div "Використано робочих місць: 2 New workspace value New FMC value 0" at bounding box center [472, 361] width 526 height 104
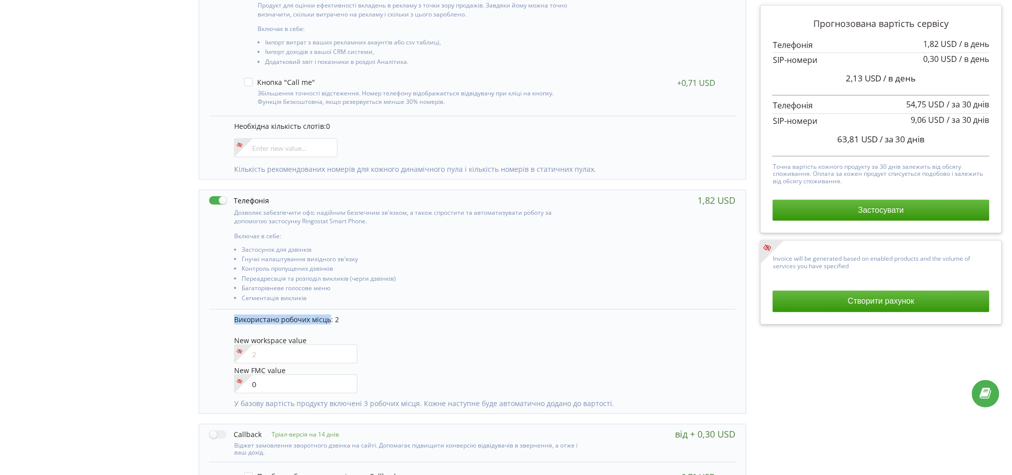
copy p "У базову вартість продукту включені 3 робочих місця."
click at [315, 348] on input"] "number" at bounding box center [295, 354] width 123 height 19
click at [348, 351] on input"] "1" at bounding box center [295, 354] width 123 height 19
click at [348, 351] on input"] "2" at bounding box center [295, 354] width 123 height 19
click at [348, 351] on input"] "3" at bounding box center [295, 354] width 123 height 19
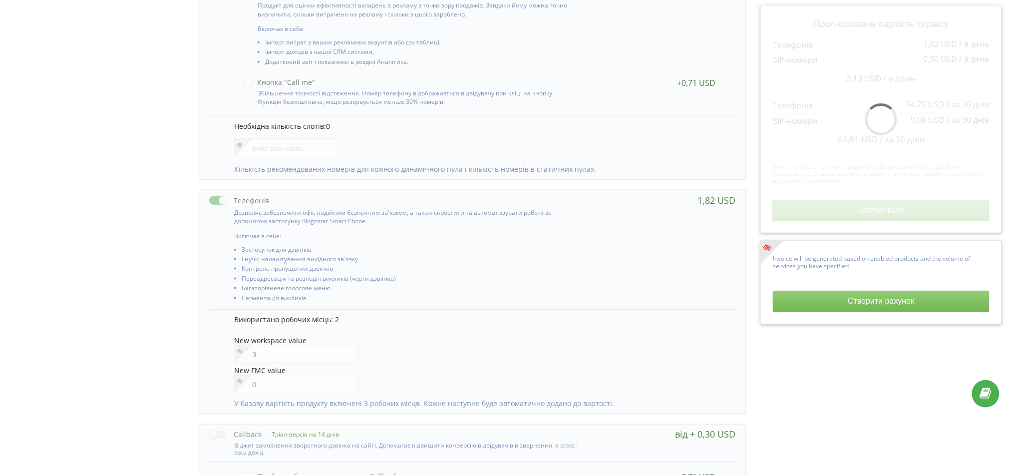
click at [442, 341] on div "New workspace value 3" at bounding box center [479, 351] width 491 height 28
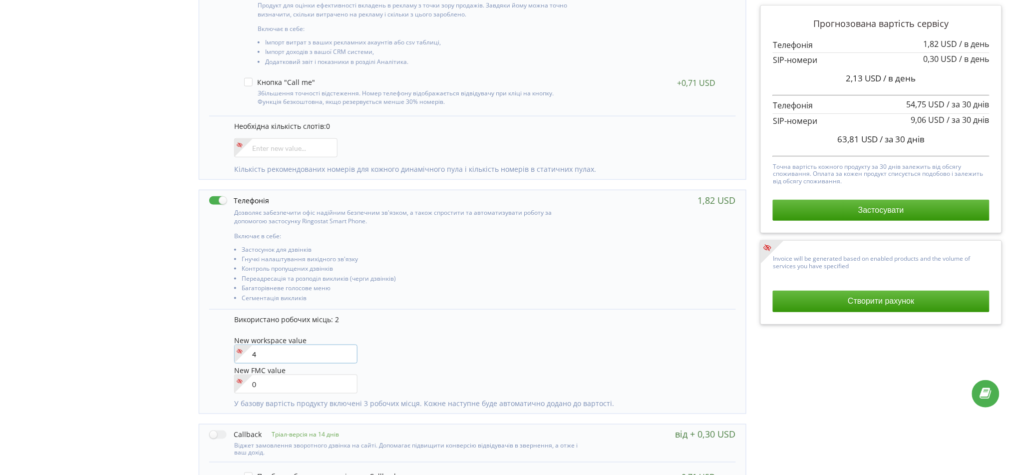
click at [346, 352] on input"] "4" at bounding box center [295, 354] width 123 height 19
click at [465, 333] on div "Використано робочих місць: 2 New workspace value 4 New FMC value 0" at bounding box center [479, 357] width 491 height 84
type input"] "5"
click at [346, 354] on input"] "5" at bounding box center [295, 354] width 123 height 19
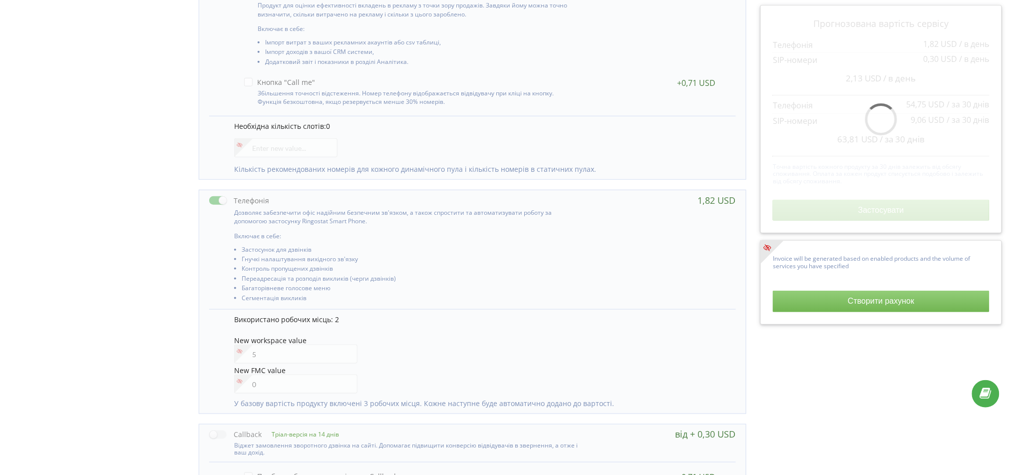
click at [437, 343] on div "New workspace value 5" at bounding box center [479, 351] width 491 height 28
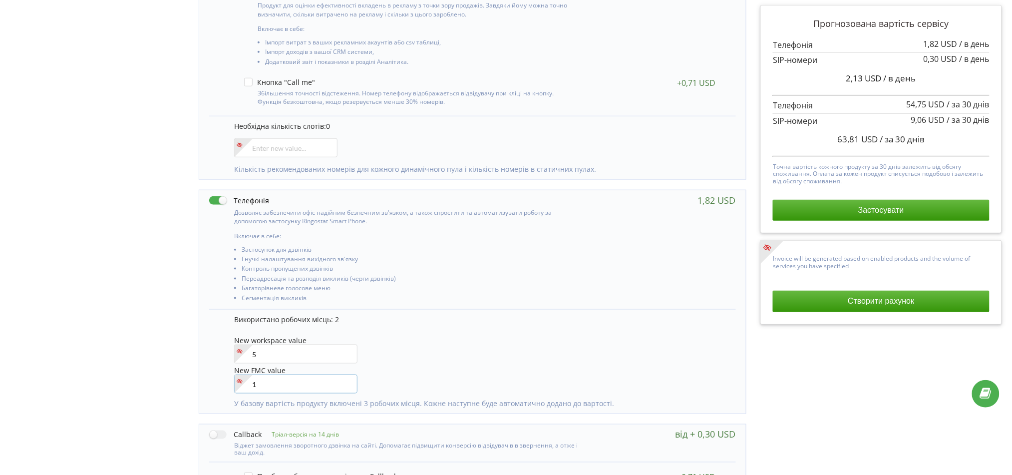
click at [346, 382] on input"] "1" at bounding box center [295, 384] width 123 height 19
click at [462, 386] on div "New FMC value 1" at bounding box center [479, 379] width 491 height 28
click at [344, 386] on input"] "0" at bounding box center [295, 384] width 123 height 19
click at [440, 372] on div "New FMC value 0" at bounding box center [479, 379] width 491 height 28
click at [347, 381] on input"] "1" at bounding box center [295, 384] width 123 height 19
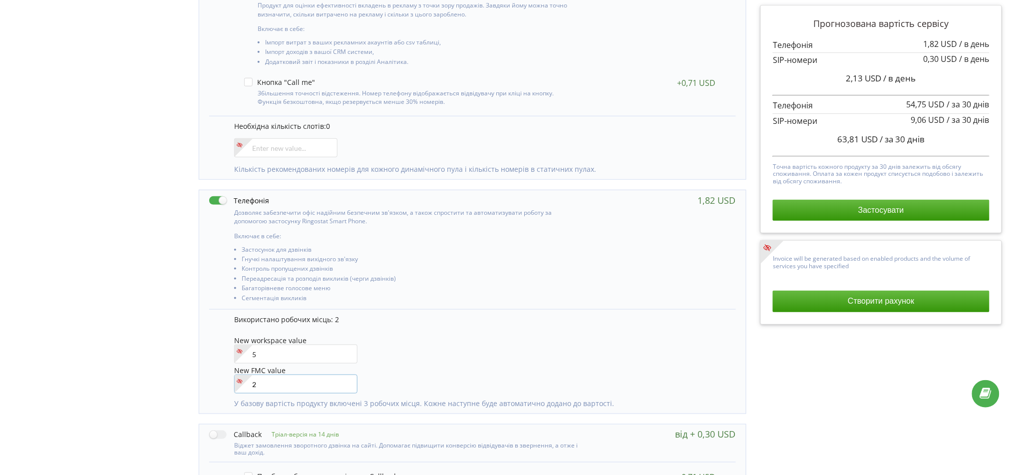
click at [347, 381] on input"] "2" at bounding box center [295, 384] width 123 height 19
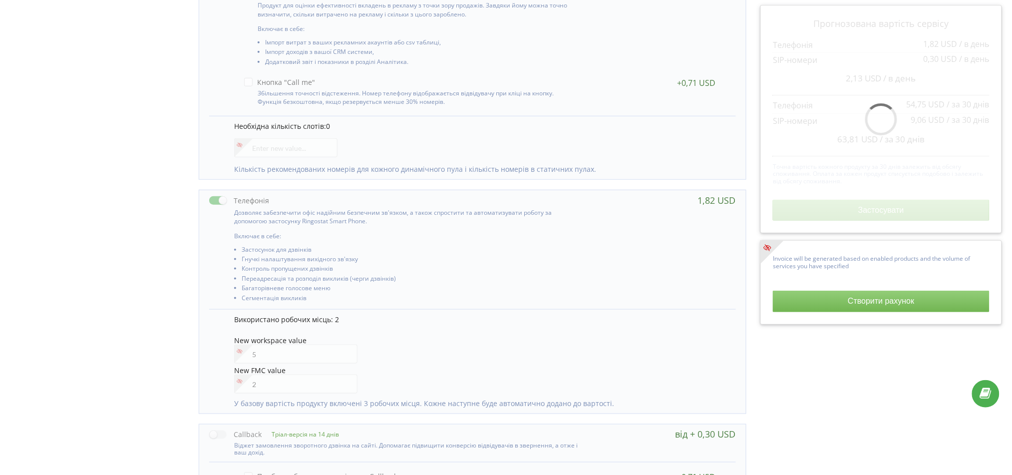
click at [426, 374] on div "New FMC value 2" at bounding box center [479, 379] width 491 height 28
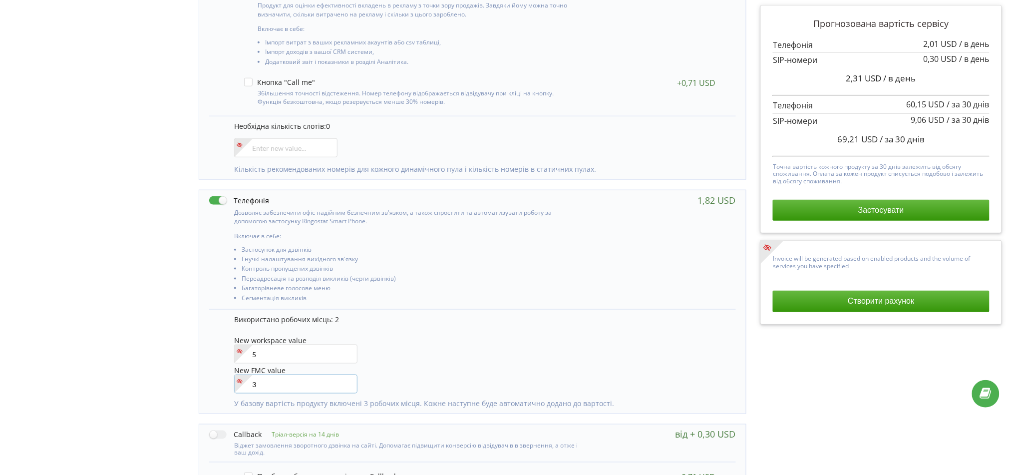
click at [347, 381] on input"] "3" at bounding box center [295, 384] width 123 height 19
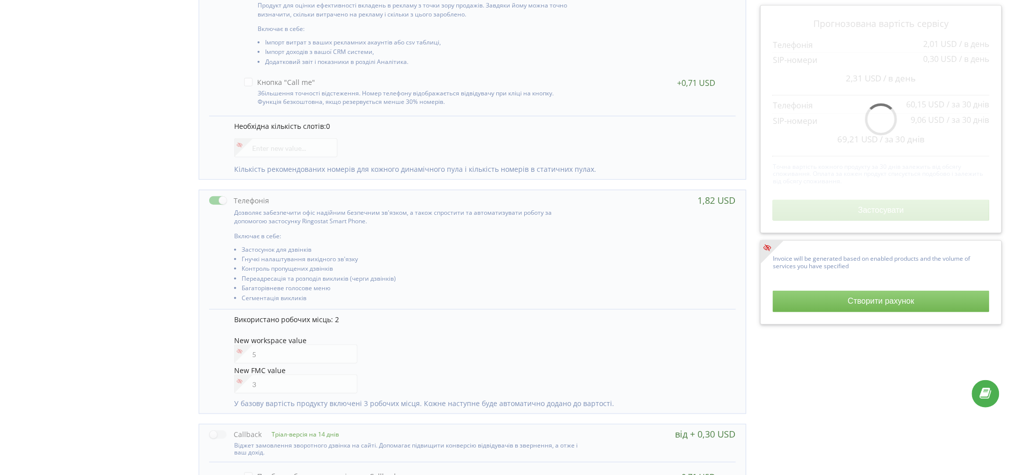
click at [453, 375] on div "New FMC value 3" at bounding box center [479, 379] width 491 height 28
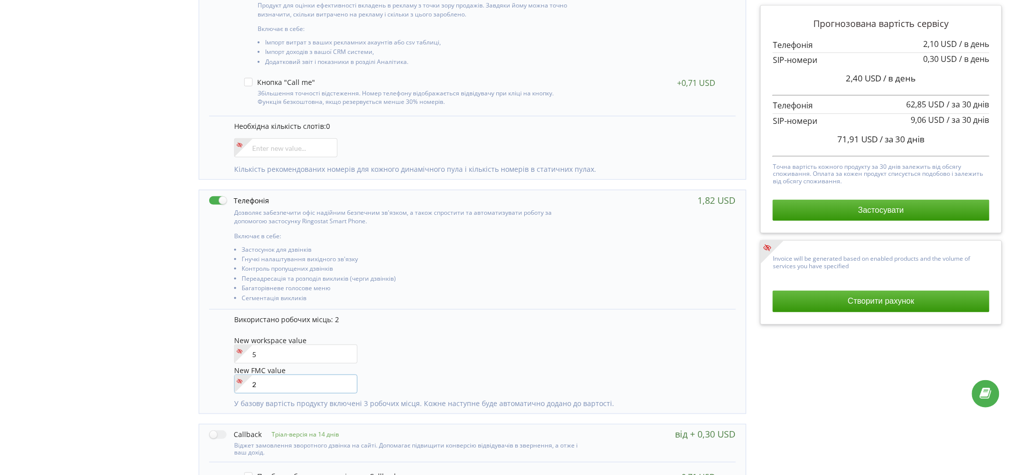
click at [343, 384] on input"] "2" at bounding box center [295, 384] width 123 height 19
click at [344, 384] on input"] "1" at bounding box center [295, 384] width 123 height 19
click at [344, 384] on input"] "0" at bounding box center [295, 384] width 123 height 19
click at [346, 384] on input"] "1" at bounding box center [295, 384] width 123 height 19
click at [346, 383] on input"] "2" at bounding box center [295, 384] width 123 height 19
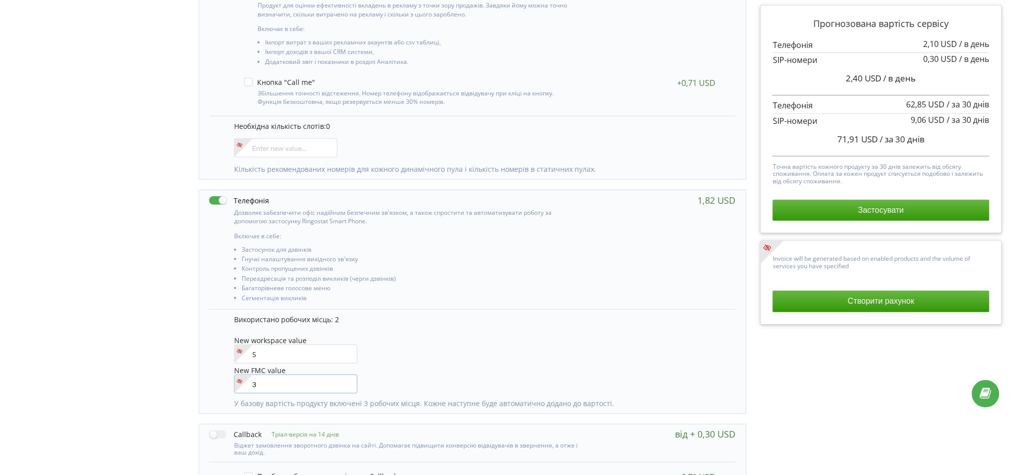
click at [346, 383] on input"] "3" at bounding box center [295, 384] width 123 height 19
click at [346, 383] on input"] "4" at bounding box center [295, 384] width 123 height 19
click at [346, 383] on input"] "5" at bounding box center [295, 384] width 123 height 19
click at [346, 383] on input"] "6" at bounding box center [295, 384] width 123 height 19
click at [346, 383] on input"] "7" at bounding box center [295, 384] width 123 height 19
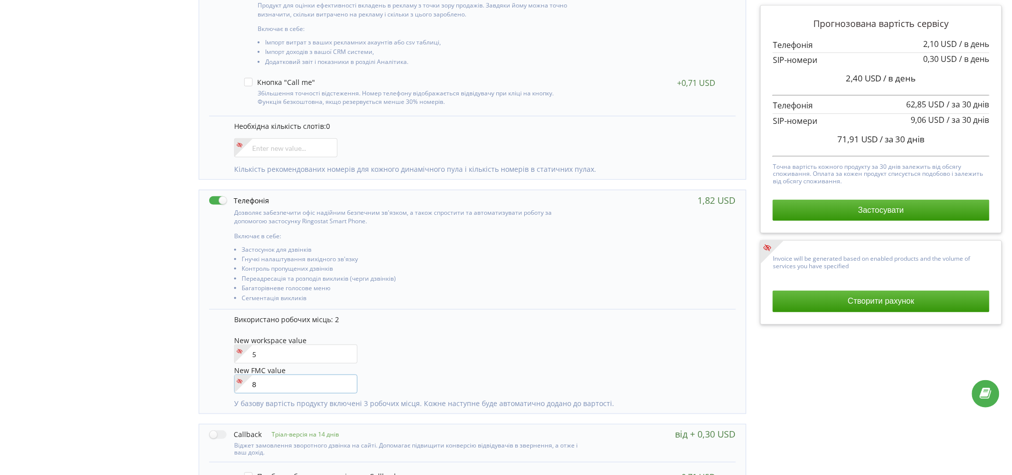
click at [346, 383] on input"] "8" at bounding box center [295, 384] width 123 height 19
click at [346, 383] on input"] "9" at bounding box center [295, 384] width 123 height 19
type input"] "10"
click at [345, 383] on input"] "10" at bounding box center [295, 384] width 123 height 19
click at [393, 380] on div "New FMC value 10" at bounding box center [479, 379] width 491 height 28
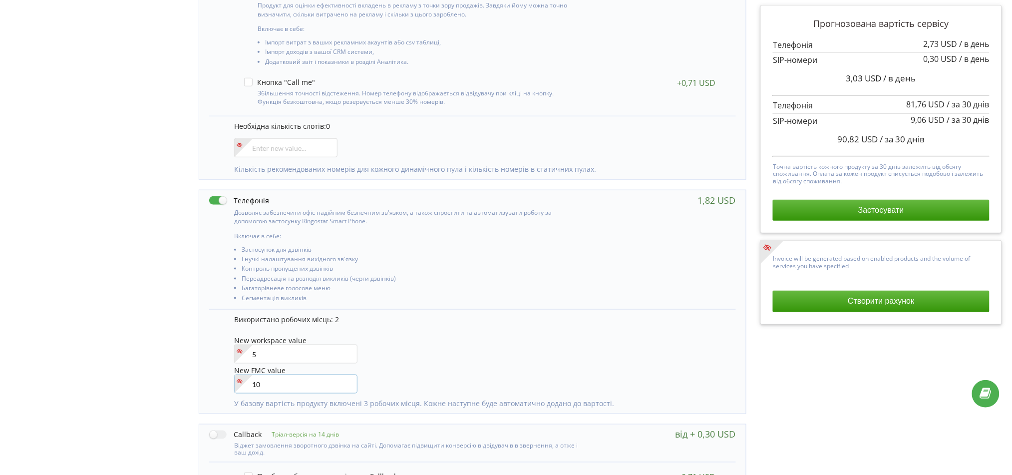
drag, startPoint x: 240, startPoint y: 385, endPoint x: 230, endPoint y: 383, distance: 9.6
click at [230, 383] on div "Використано робочих місць: 2 New workspace value 5 New FMC value 10" at bounding box center [472, 361] width 526 height 104
click at [394, 332] on div "Використано робочих місць: 2 New workspace value 5 New FMC value" at bounding box center [479, 357] width 491 height 84
click at [463, 367] on div "New FMC value" at bounding box center [479, 379] width 491 height 28
click at [348, 356] on input"] "4" at bounding box center [295, 354] width 123 height 19
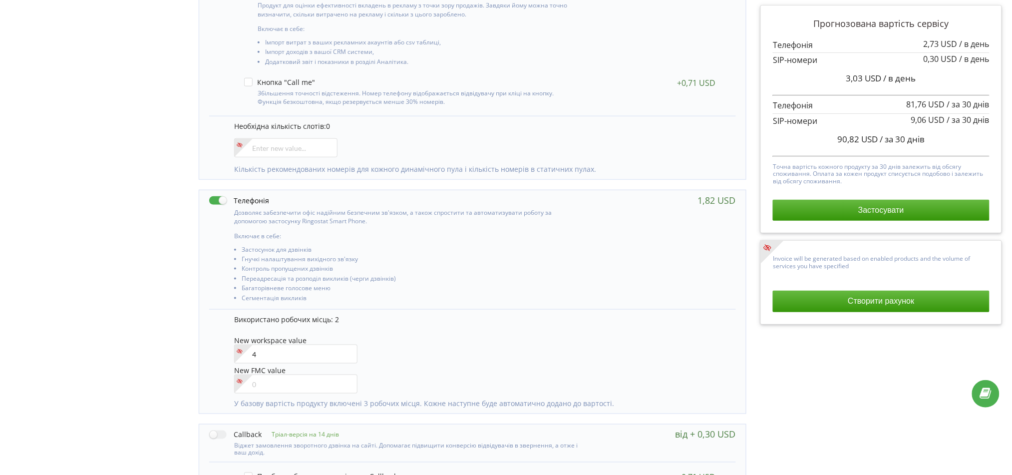
click at [442, 356] on div "New workspace value 4" at bounding box center [479, 351] width 491 height 28
click at [347, 358] on input"] "3" at bounding box center [295, 354] width 123 height 19
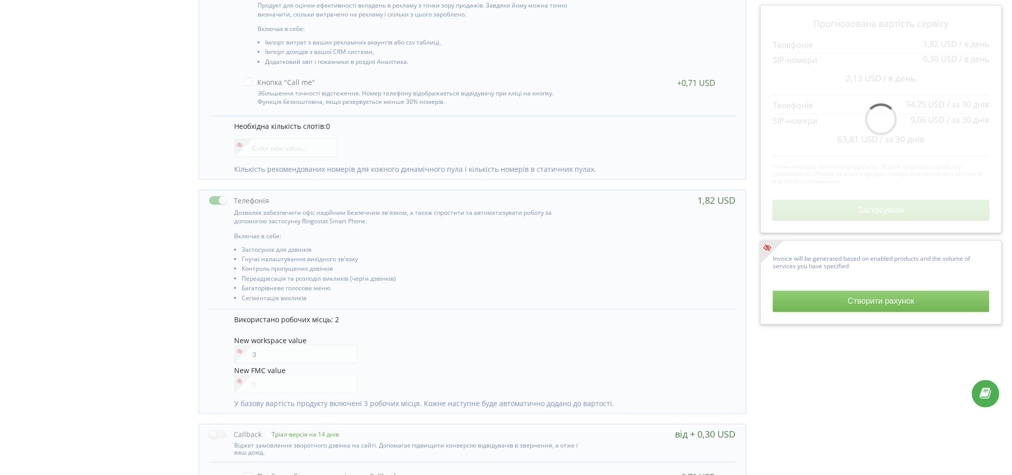
click at [415, 352] on div "New workspace value 3" at bounding box center [479, 351] width 491 height 28
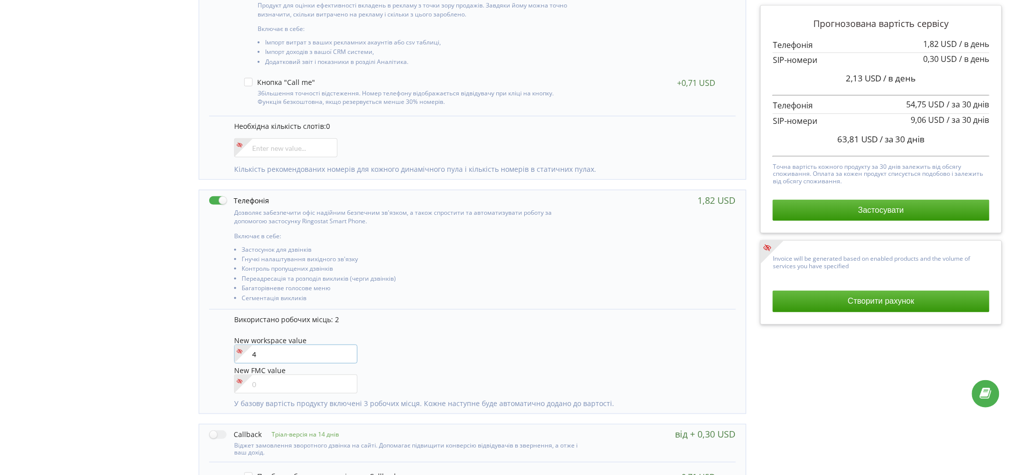
click at [346, 351] on input"] "4" at bounding box center [295, 354] width 123 height 19
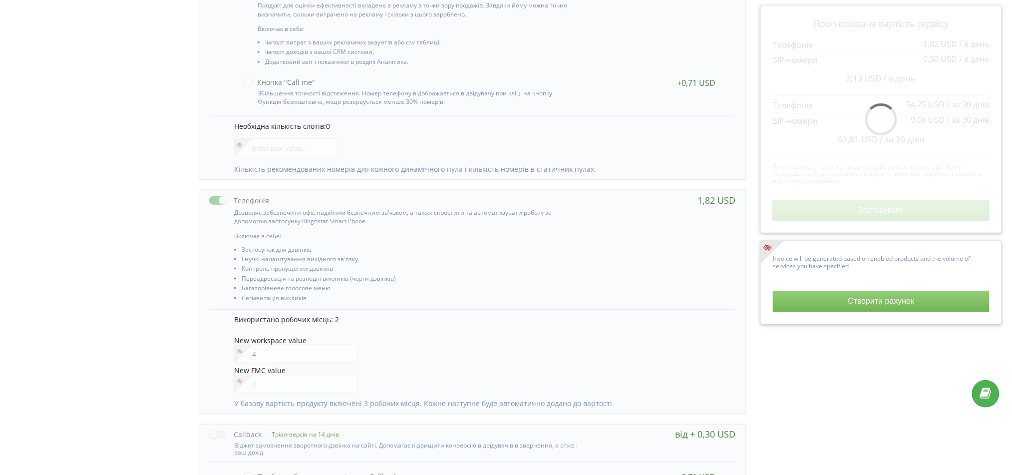
click at [466, 341] on div "New workspace value 4" at bounding box center [479, 351] width 491 height 28
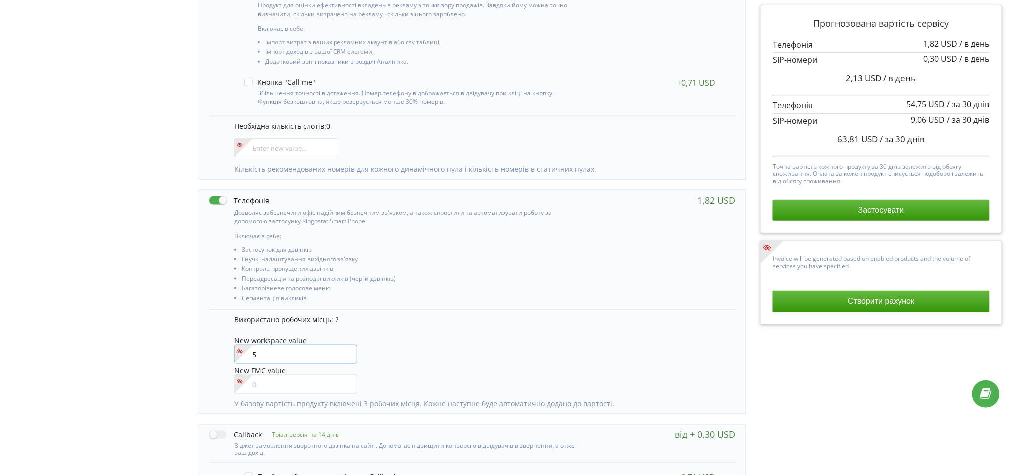
type input"] "5"
click at [344, 352] on input"] "5" at bounding box center [295, 354] width 123 height 19
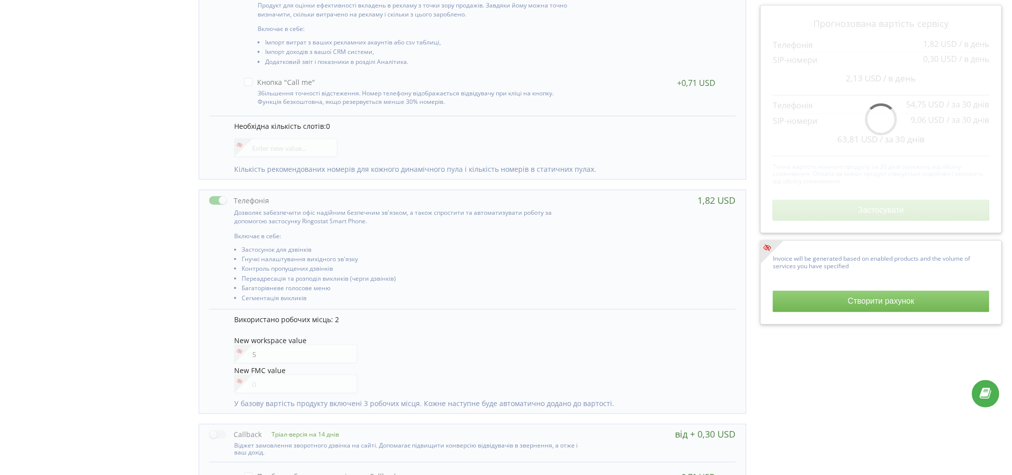
click at [426, 325] on div "Використано робочих місць: 2" at bounding box center [479, 322] width 491 height 15
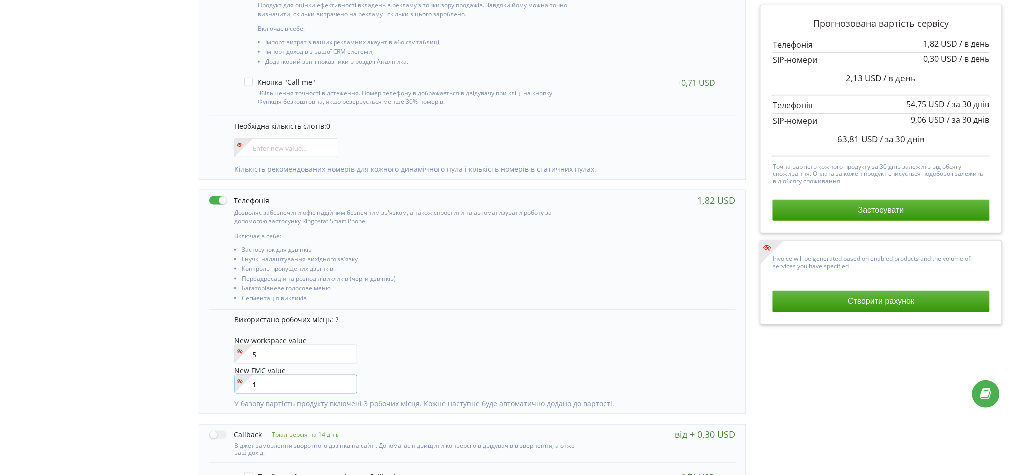
click at [347, 381] on input"] "1" at bounding box center [295, 384] width 123 height 19
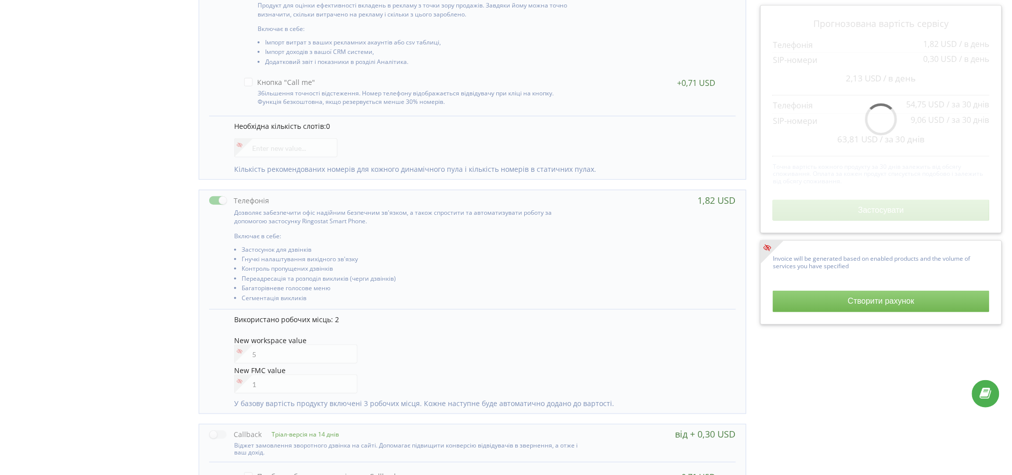
click at [435, 336] on div "Використано робочих місць: 2 New workspace value 5 New FMC value 1" at bounding box center [479, 357] width 491 height 84
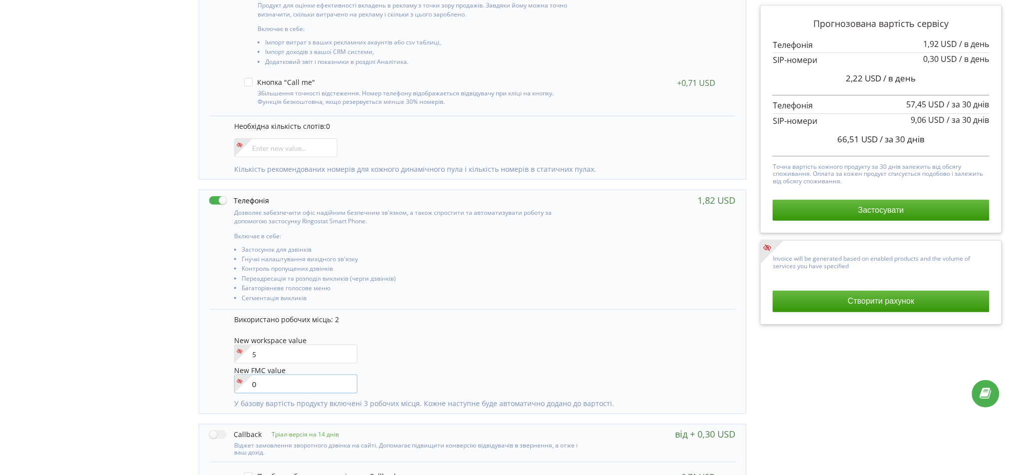
type input"] "0"
click at [346, 388] on input"] "0" at bounding box center [295, 384] width 123 height 19
click at [577, 337] on div "New workspace value 5" at bounding box center [479, 351] width 491 height 28
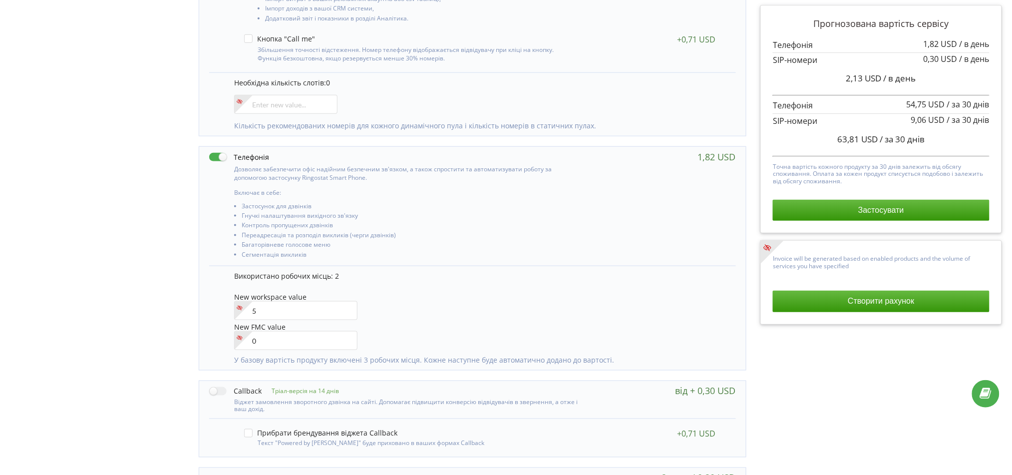
scroll to position [333, 0]
